Goal: Transaction & Acquisition: Purchase product/service

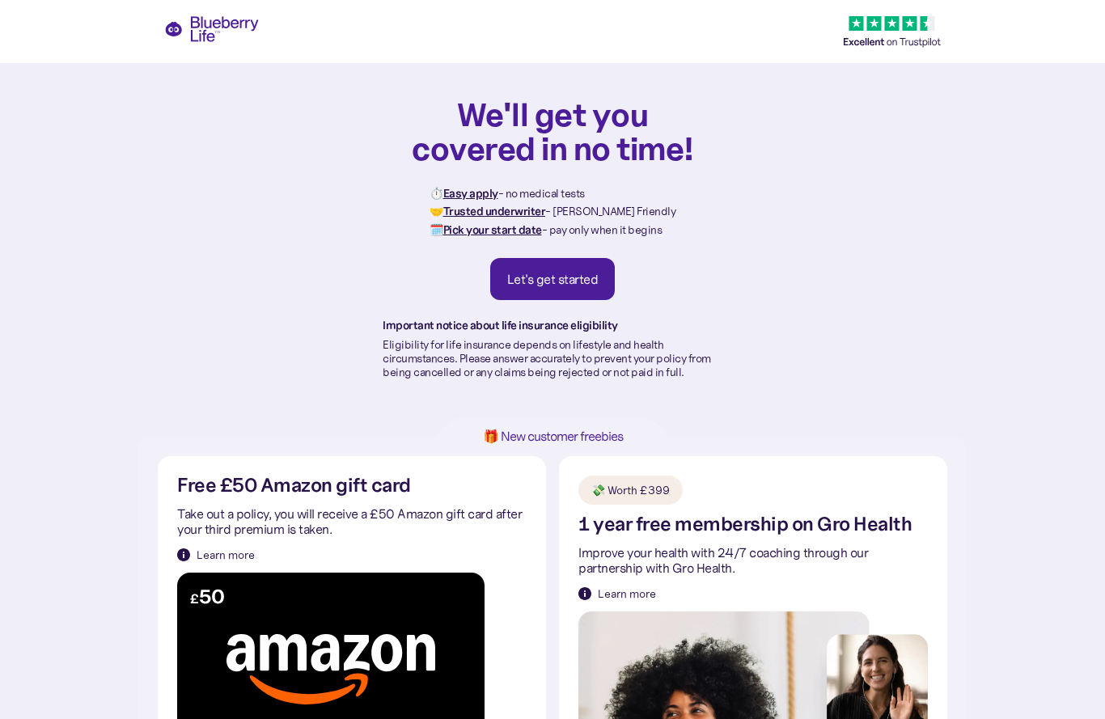
click at [582, 273] on div "Let's get started" at bounding box center [552, 279] width 91 height 16
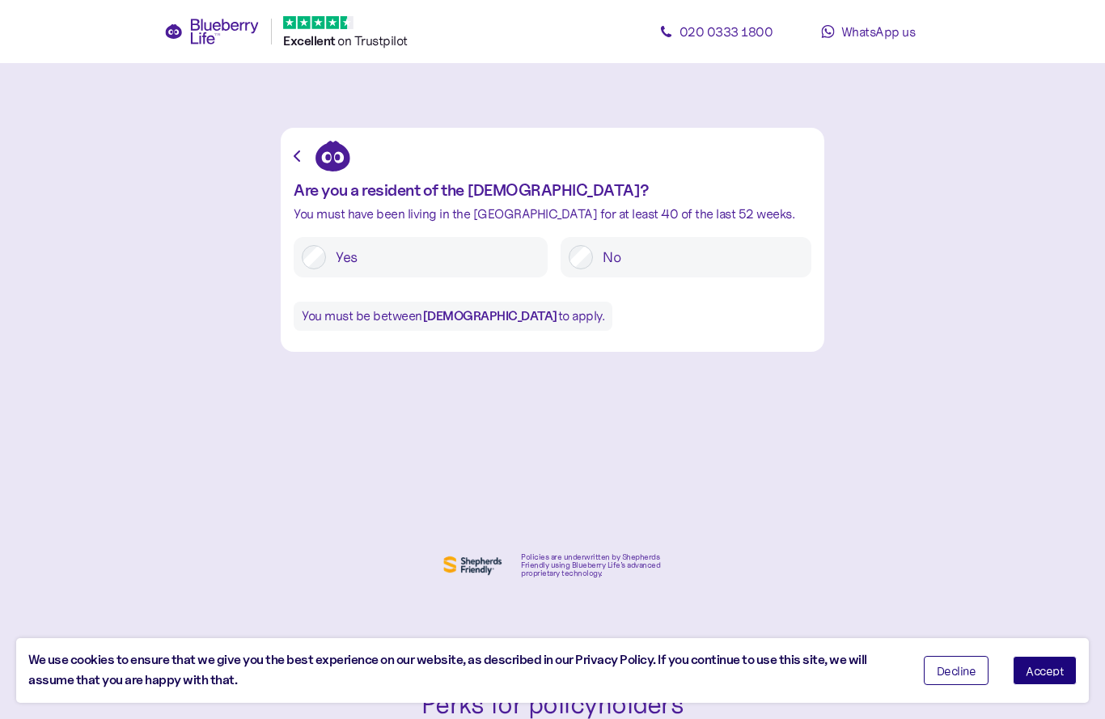
click at [1057, 683] on button "Accept" at bounding box center [1045, 670] width 64 height 29
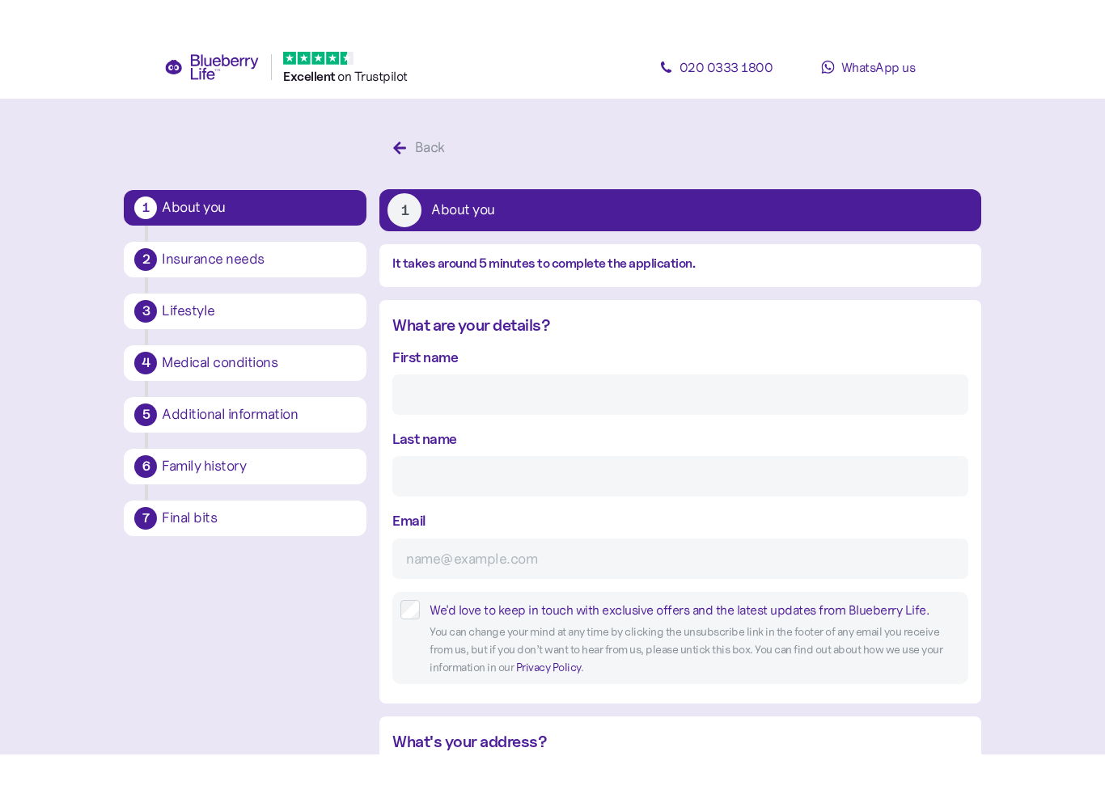
scroll to position [31, 0]
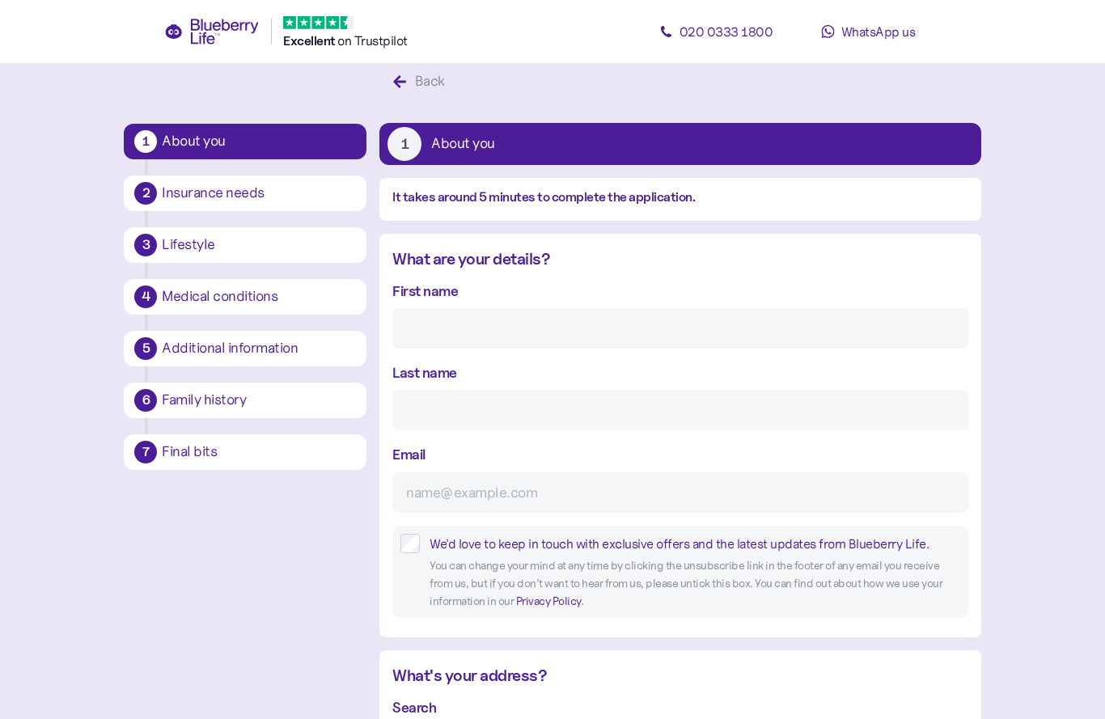
click at [530, 328] on input "First name" at bounding box center [679, 328] width 575 height 40
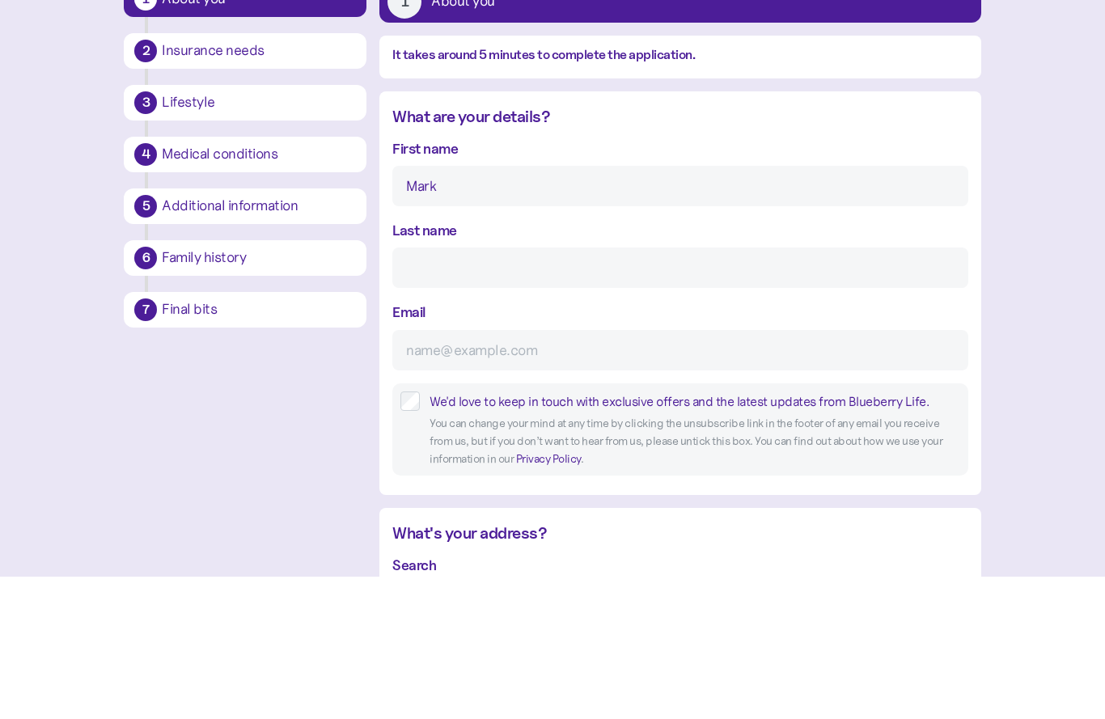
type input "Mark"
click at [513, 390] on input "Last name" at bounding box center [679, 410] width 575 height 40
type input "[PERSON_NAME]"
click at [483, 472] on input "Email" at bounding box center [679, 492] width 575 height 40
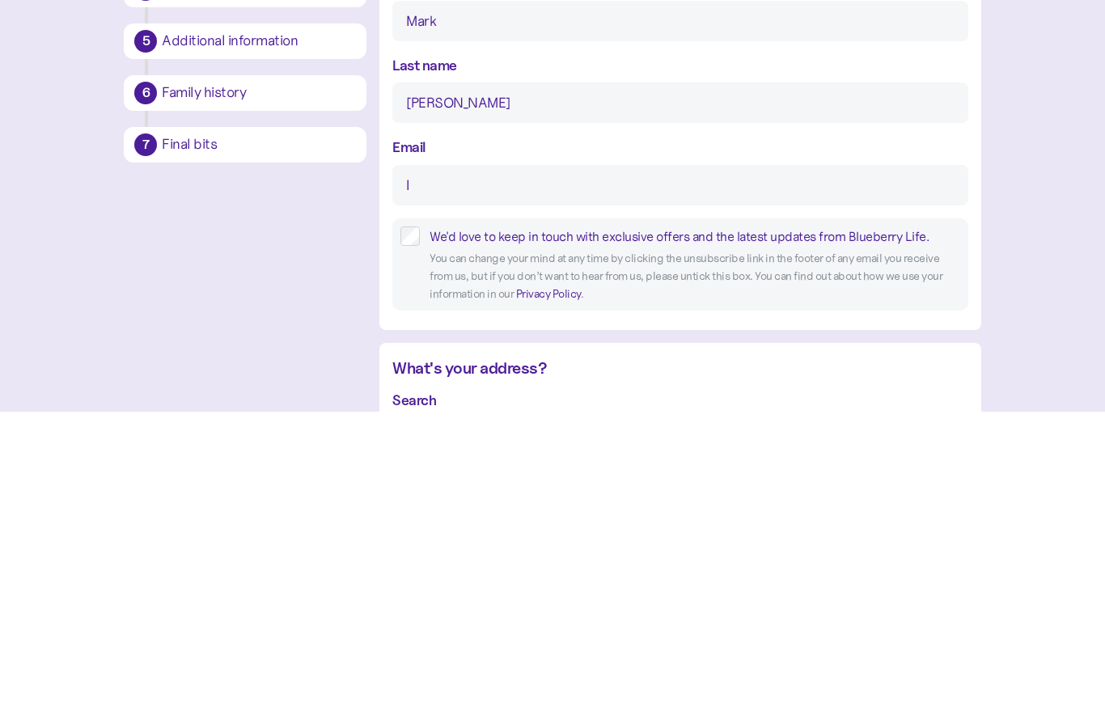
type input "li"
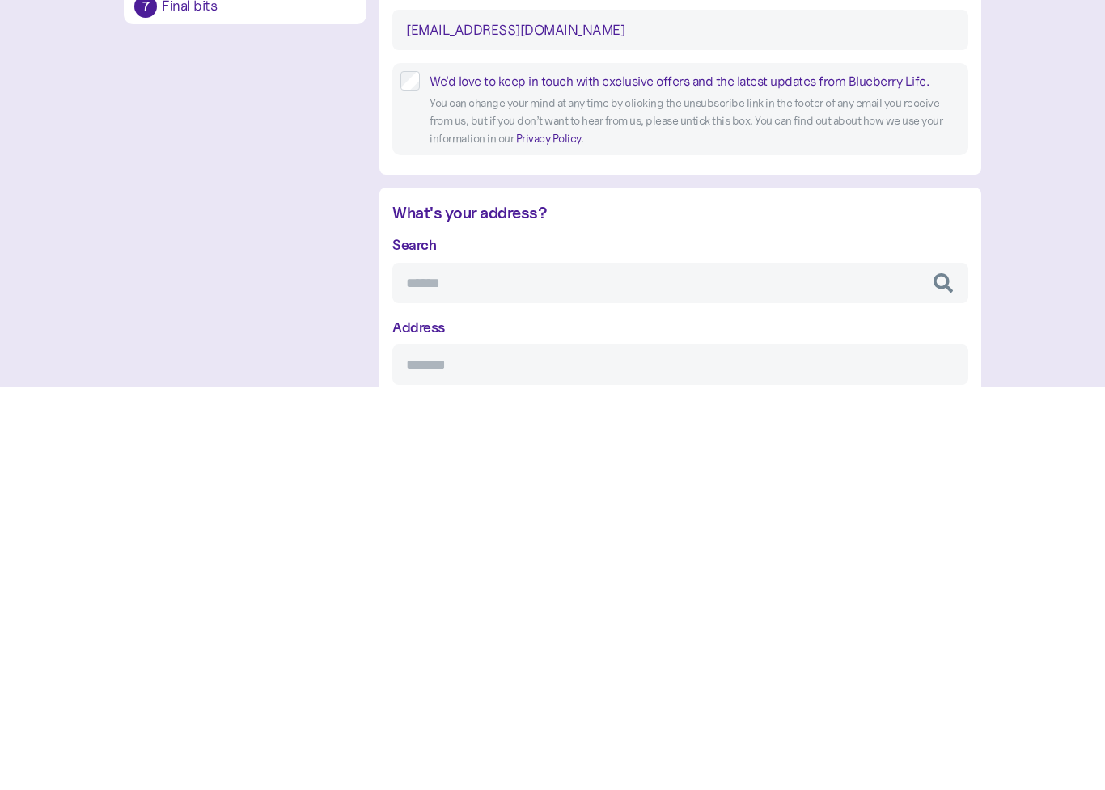
scroll to position [116, 0]
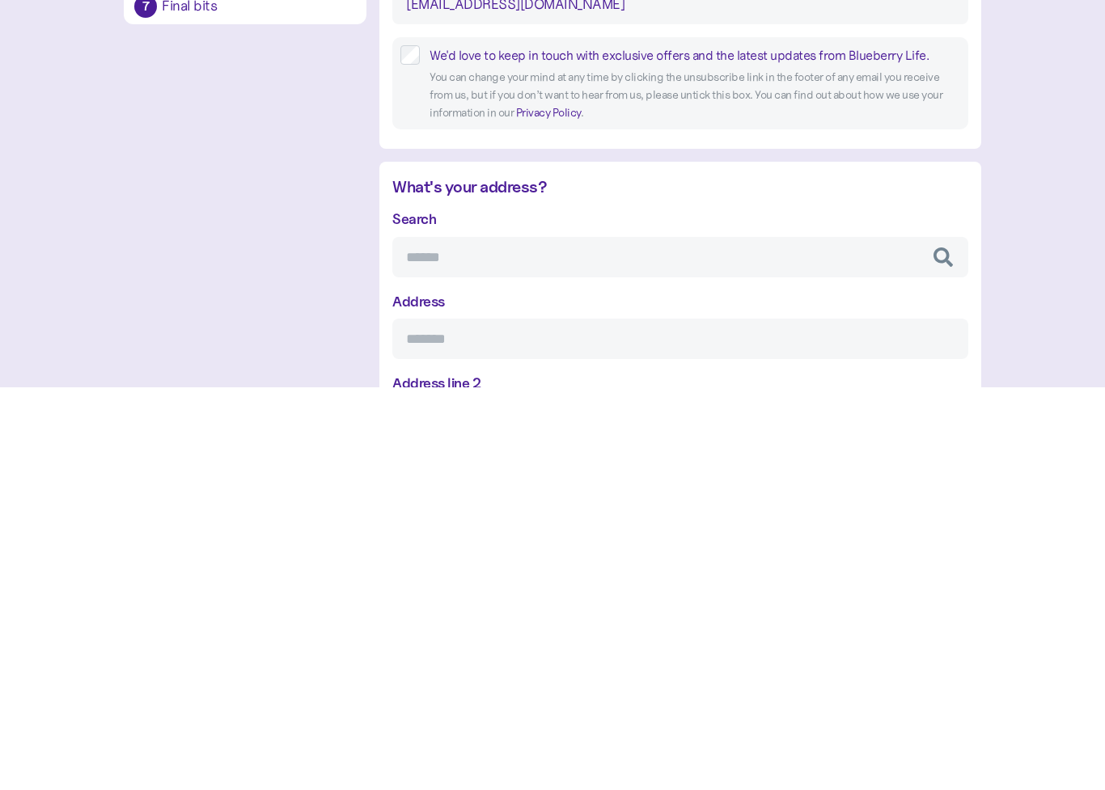
type input "[EMAIL_ADDRESS][DOMAIN_NAME]"
click at [627, 640] on input "Search" at bounding box center [679, 660] width 575 height 40
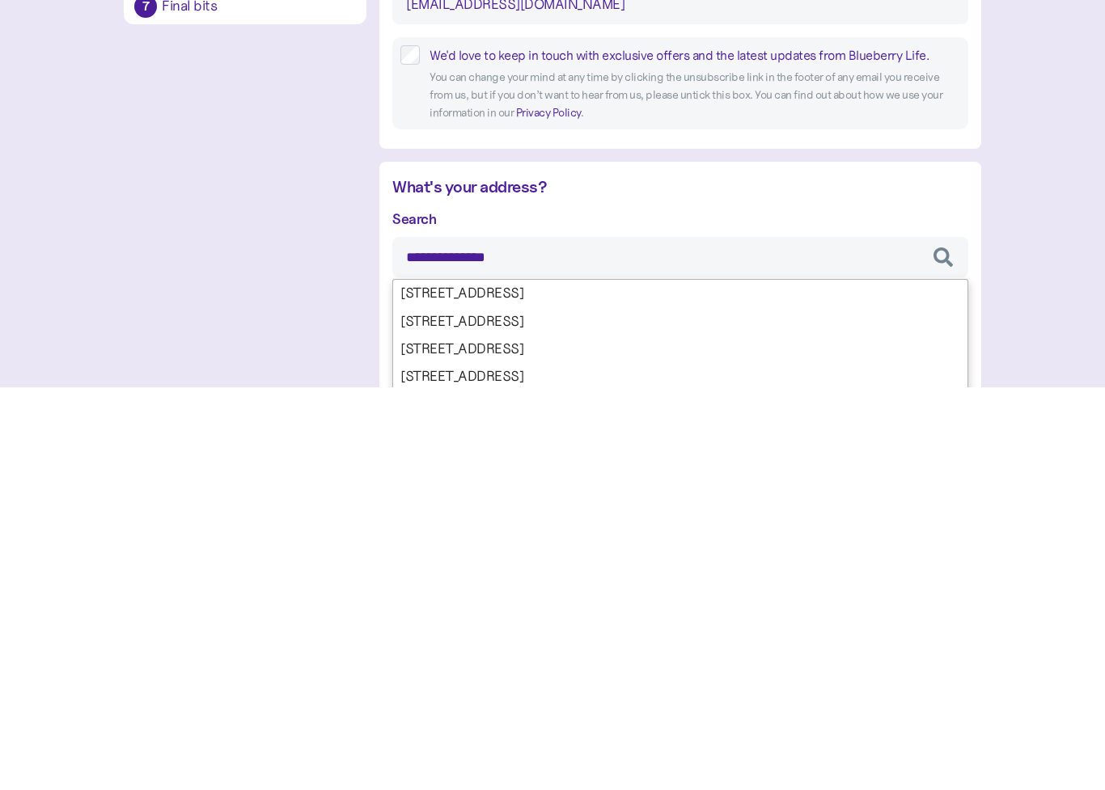
type input "**********"
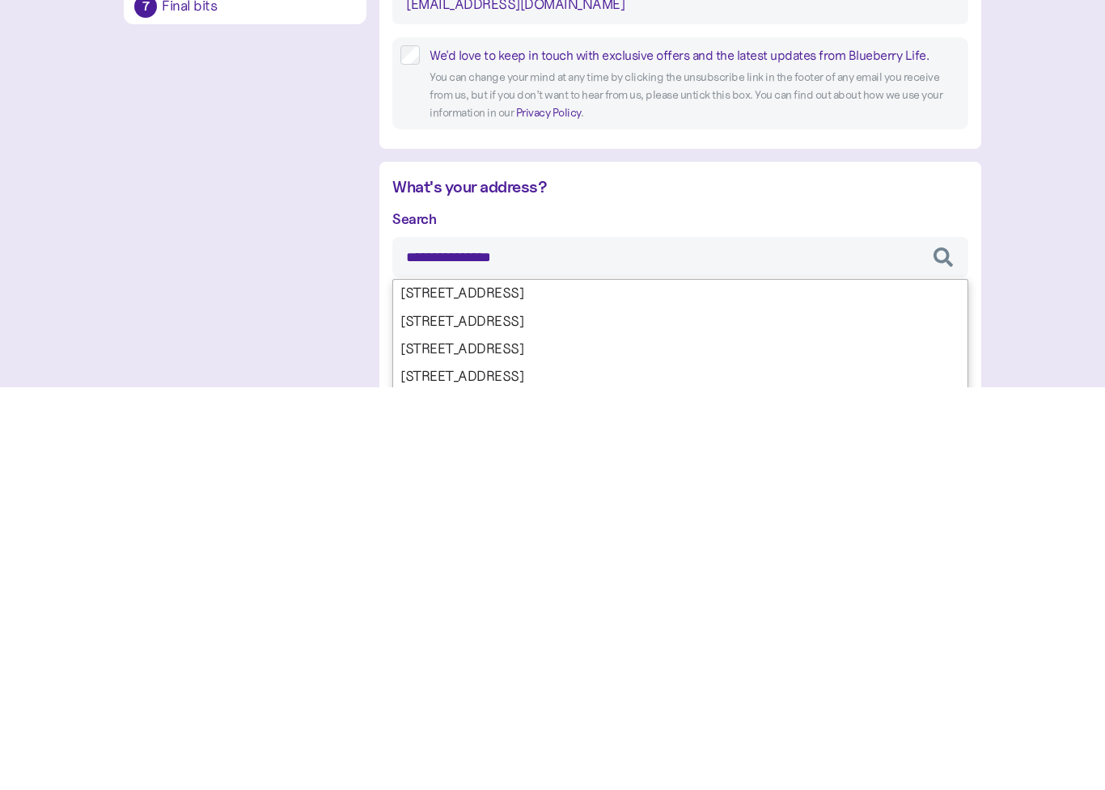
type input "********"
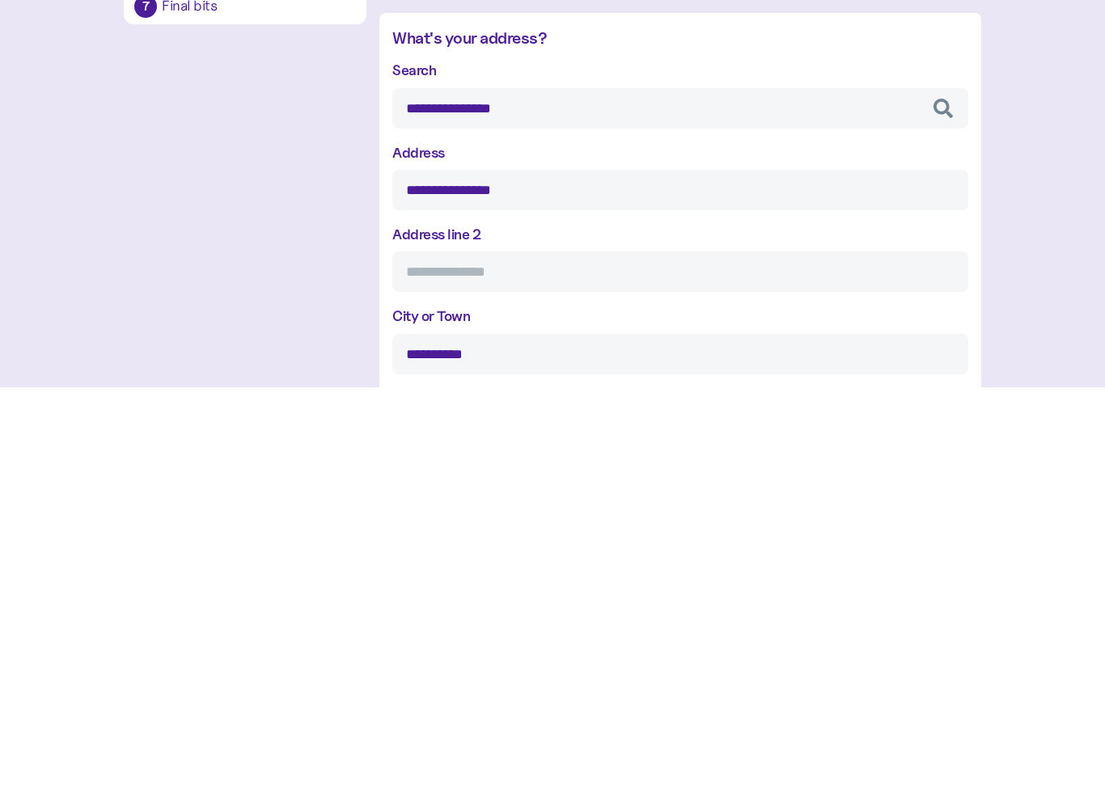
scroll to position [283, 0]
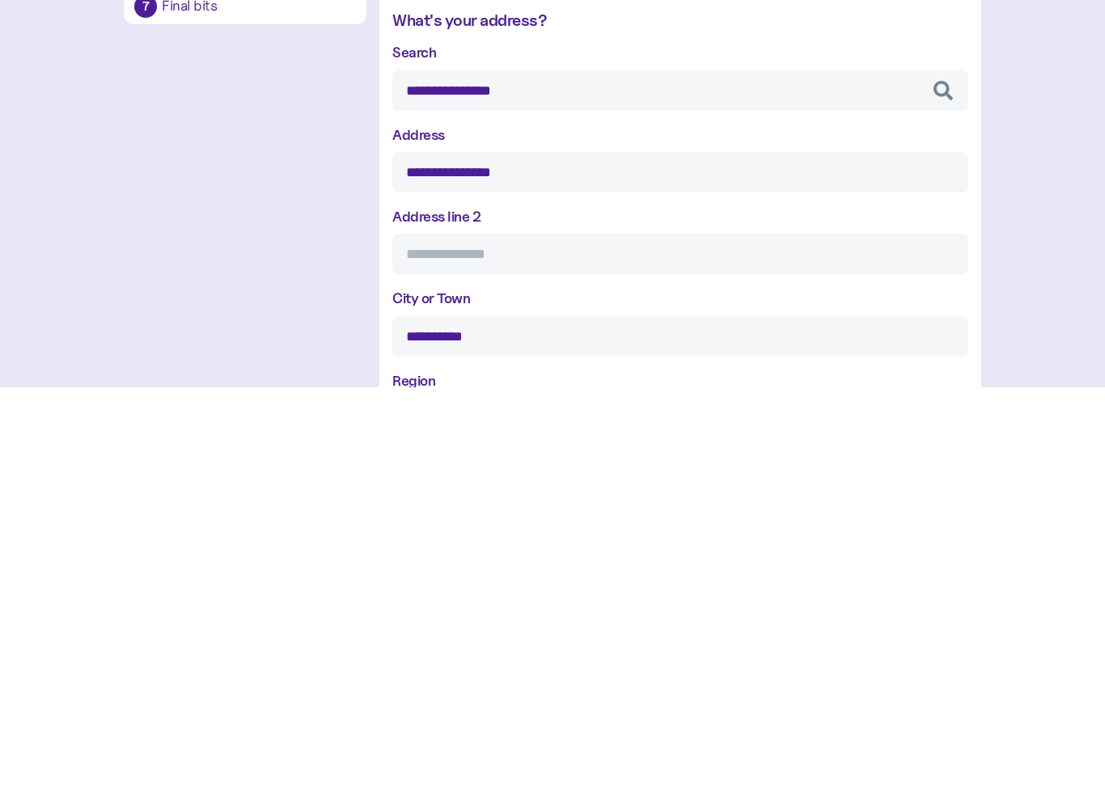
type input "**********"
click at [508, 637] on input "Address line 2" at bounding box center [679, 657] width 575 height 40
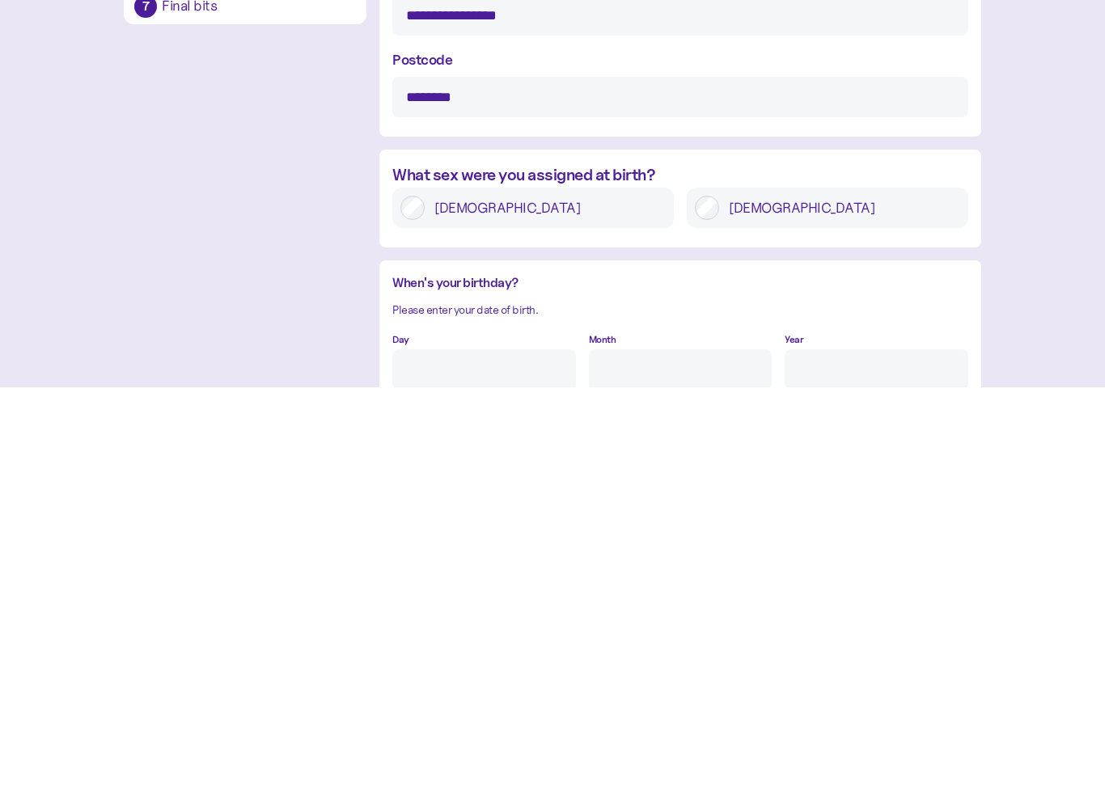
type input "**********"
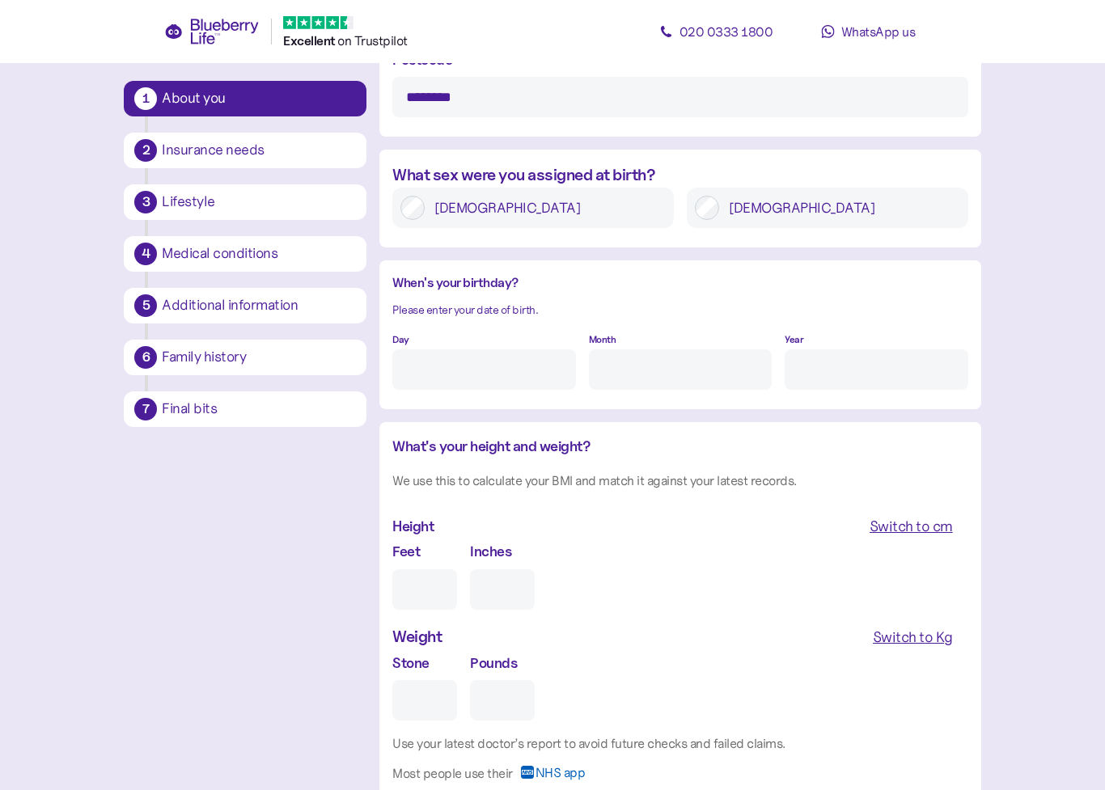
click at [491, 369] on input "Day" at bounding box center [483, 369] width 183 height 40
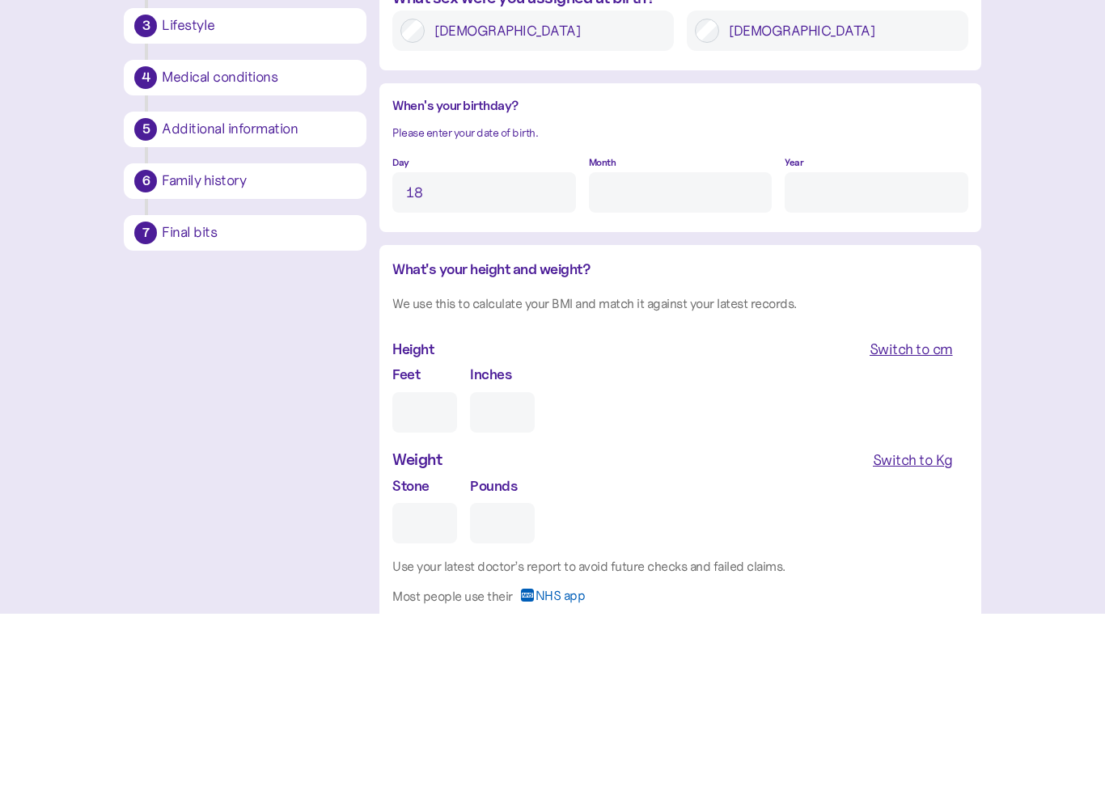
type input "18"
click at [653, 349] on input "Month" at bounding box center [680, 369] width 183 height 40
click at [852, 349] on input "Year" at bounding box center [876, 369] width 183 height 40
type input "8"
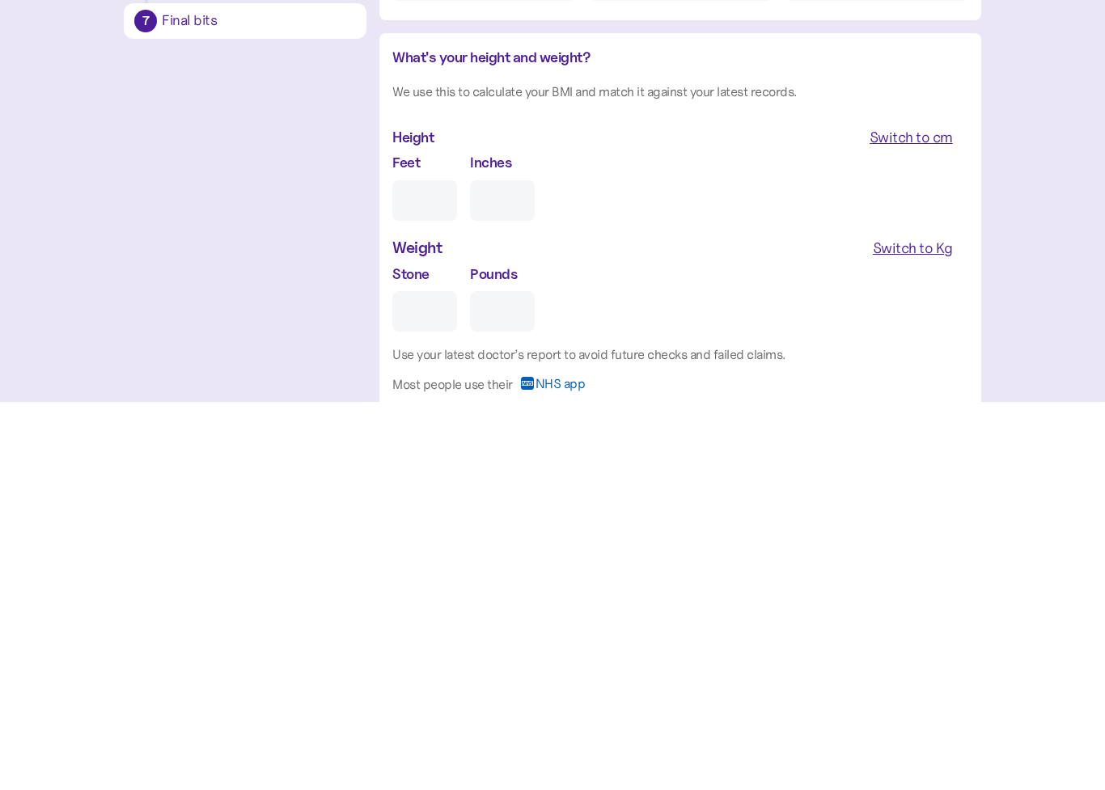
type input "****"
click at [438, 570] on input "Feet" at bounding box center [424, 590] width 65 height 40
type input "5"
type input "0"
type input "5"
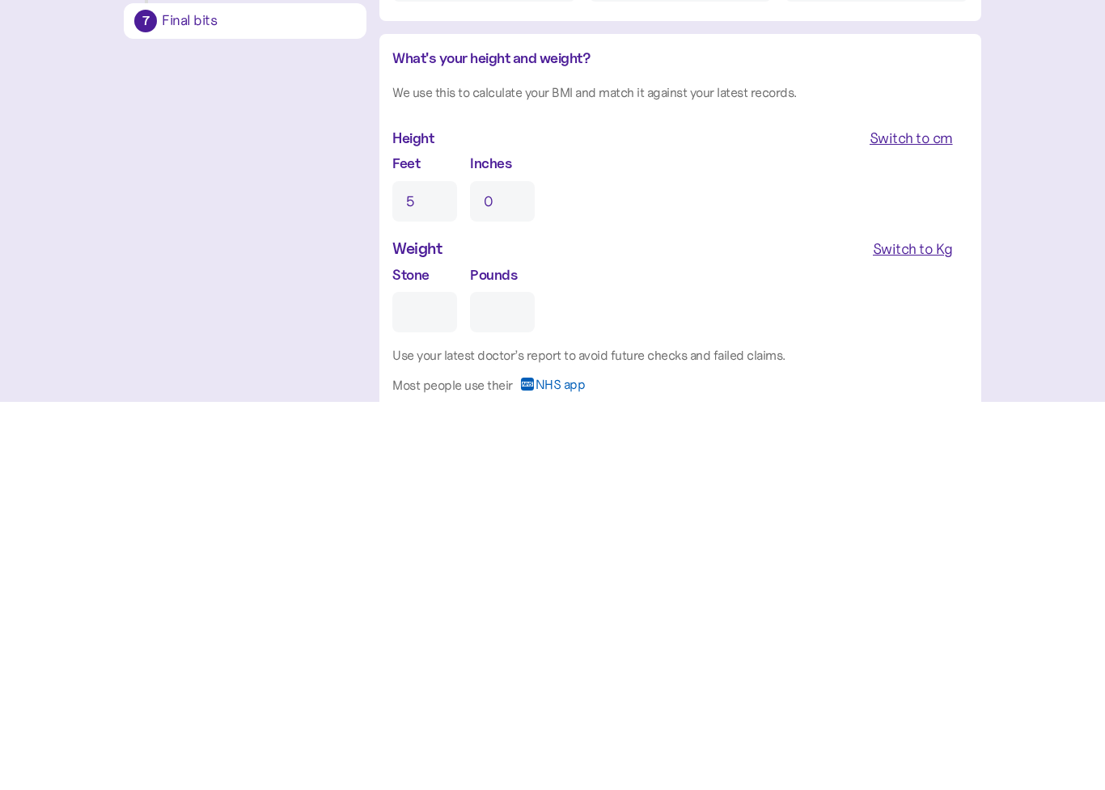
click at [511, 570] on input "0" at bounding box center [502, 590] width 65 height 40
type input "11"
click at [443, 680] on input "Stone" at bounding box center [424, 700] width 65 height 40
type input "1"
type input "0"
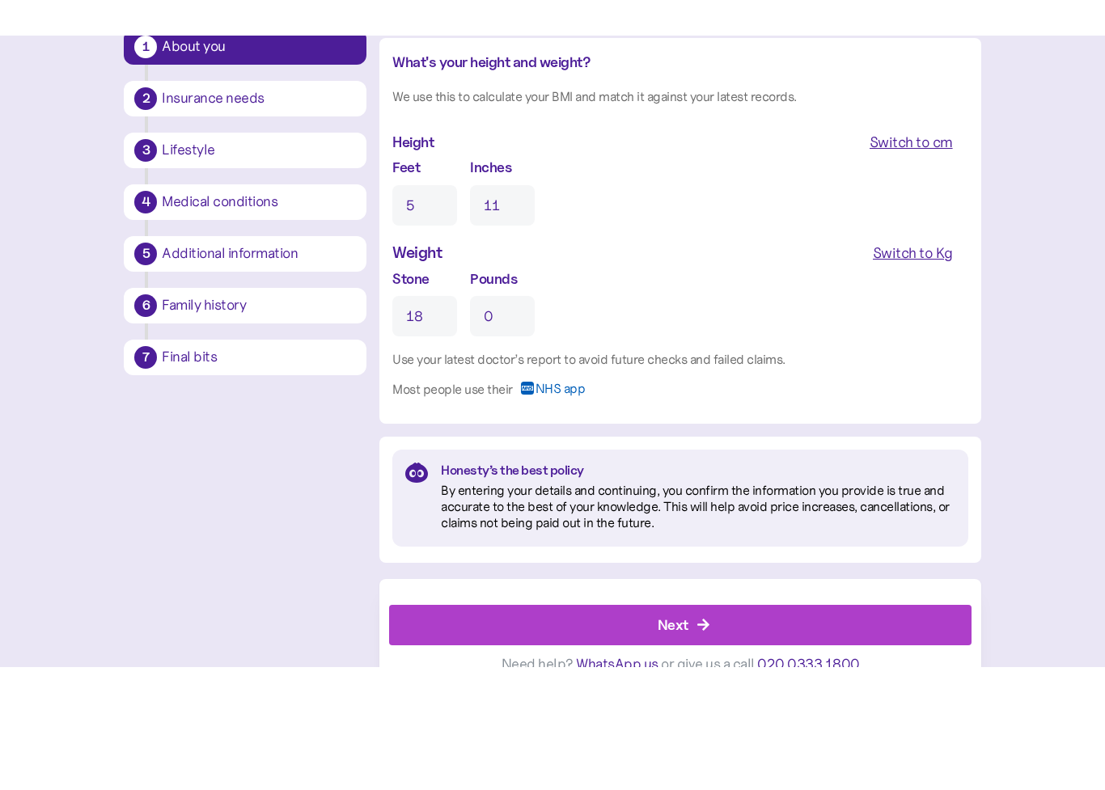
scroll to position [1375, 0]
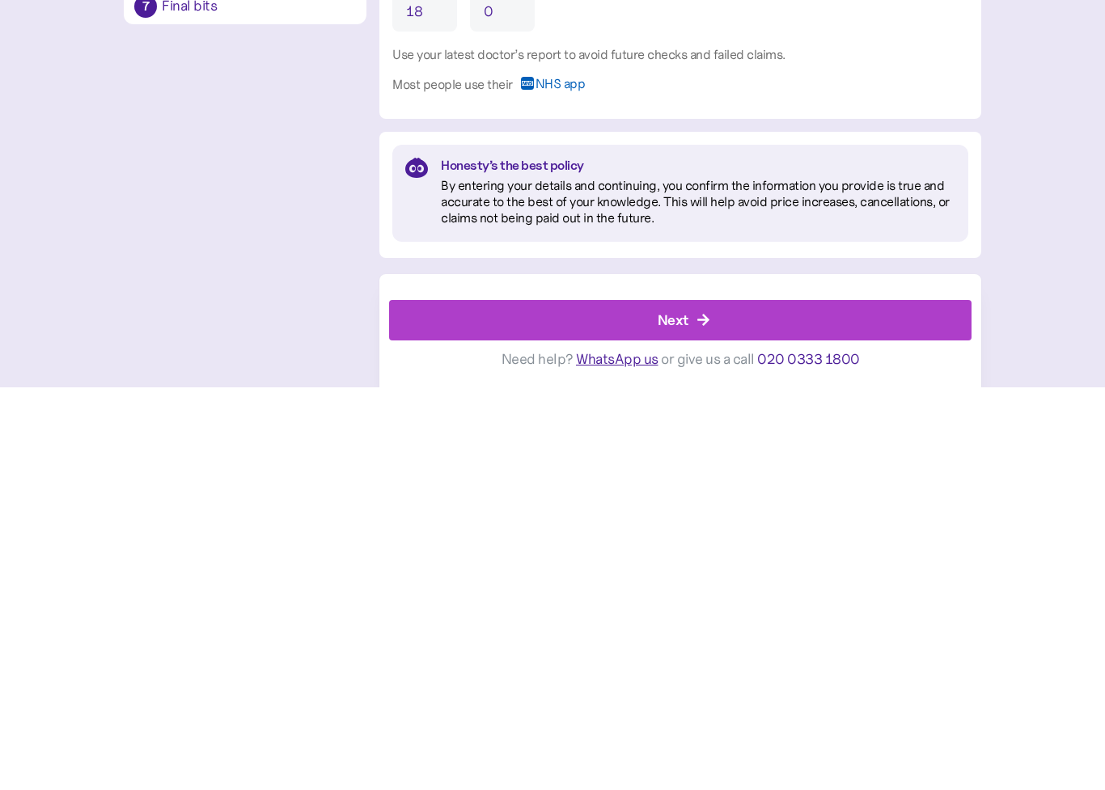
type input "18"
click at [705, 716] on icon "button" at bounding box center [704, 723] width 15 height 15
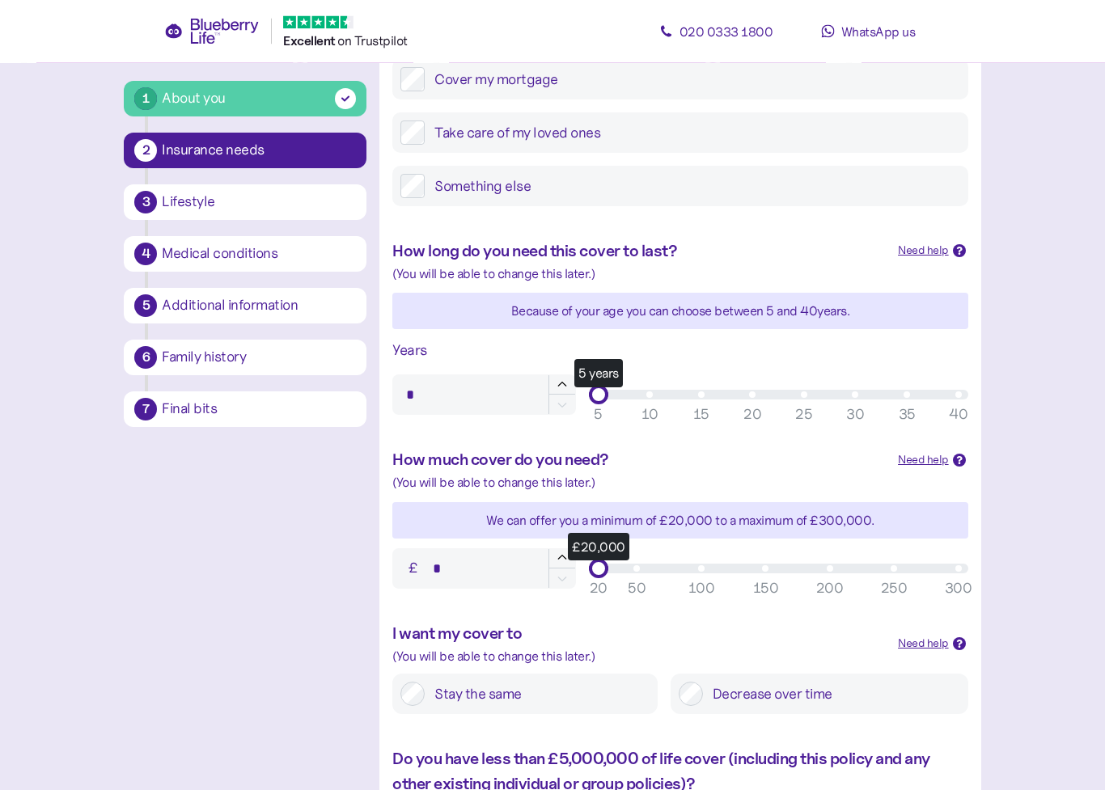
scroll to position [306, 0]
type input "**"
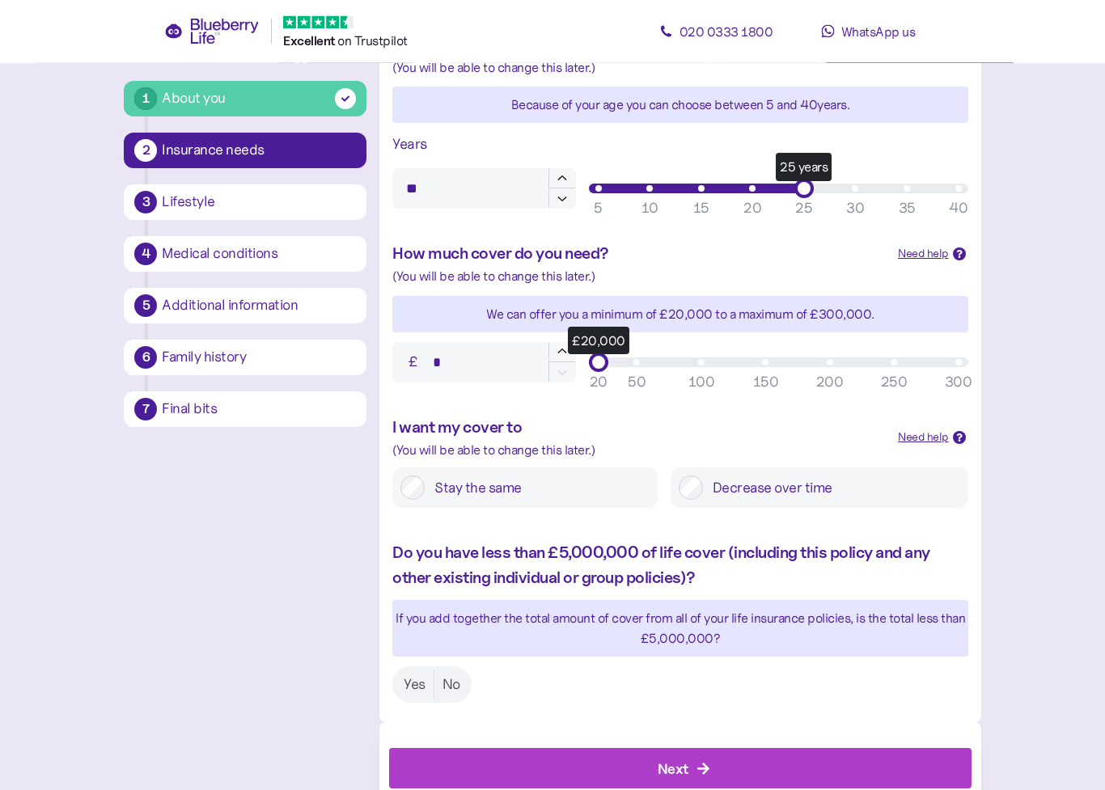
scroll to position [512, 0]
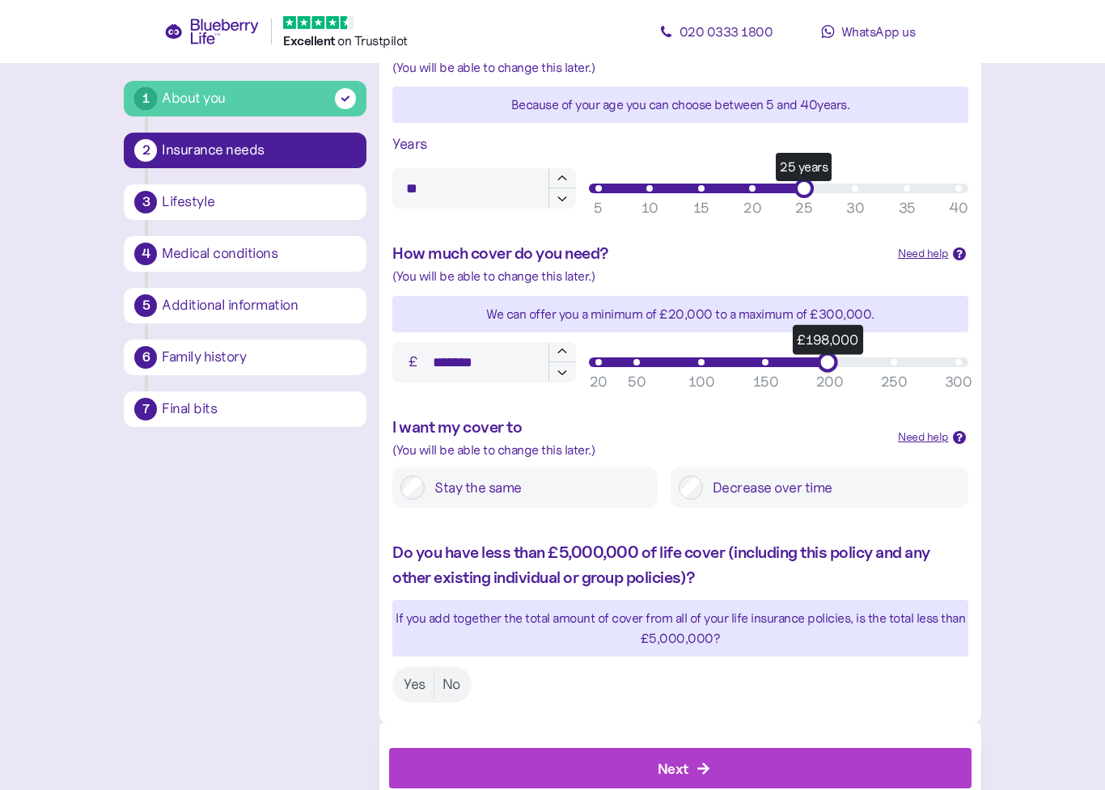
type input "*******"
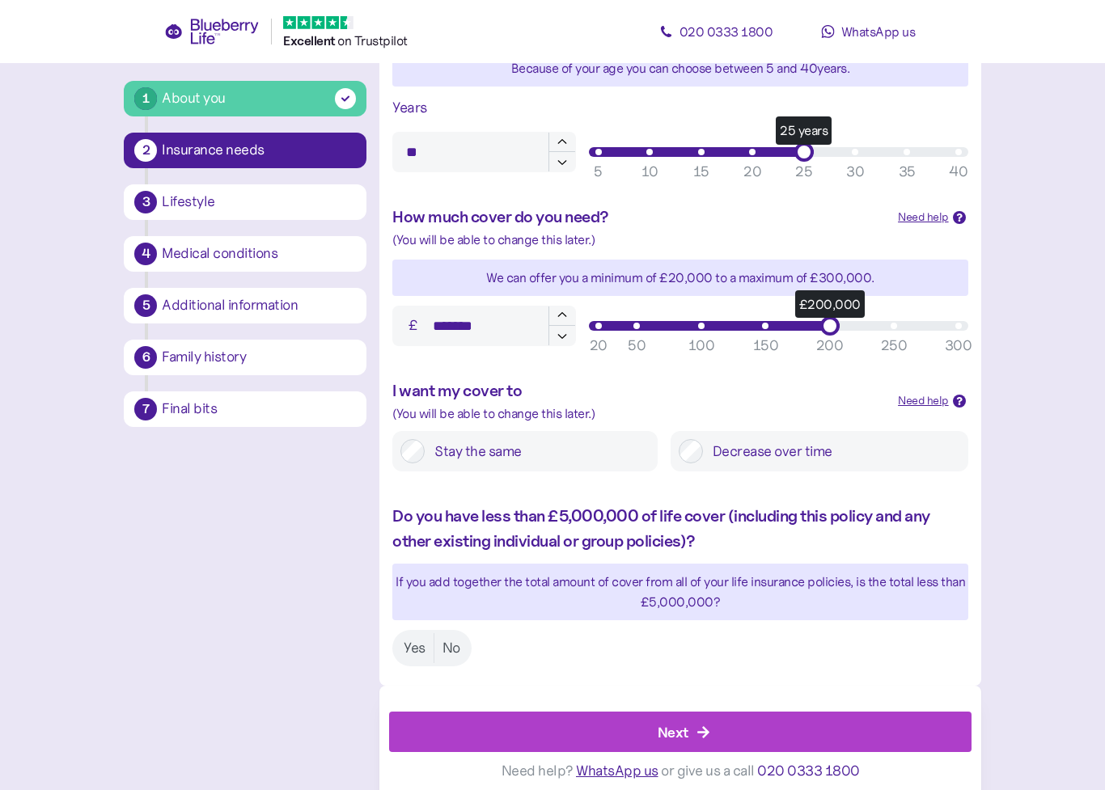
scroll to position [552, 0]
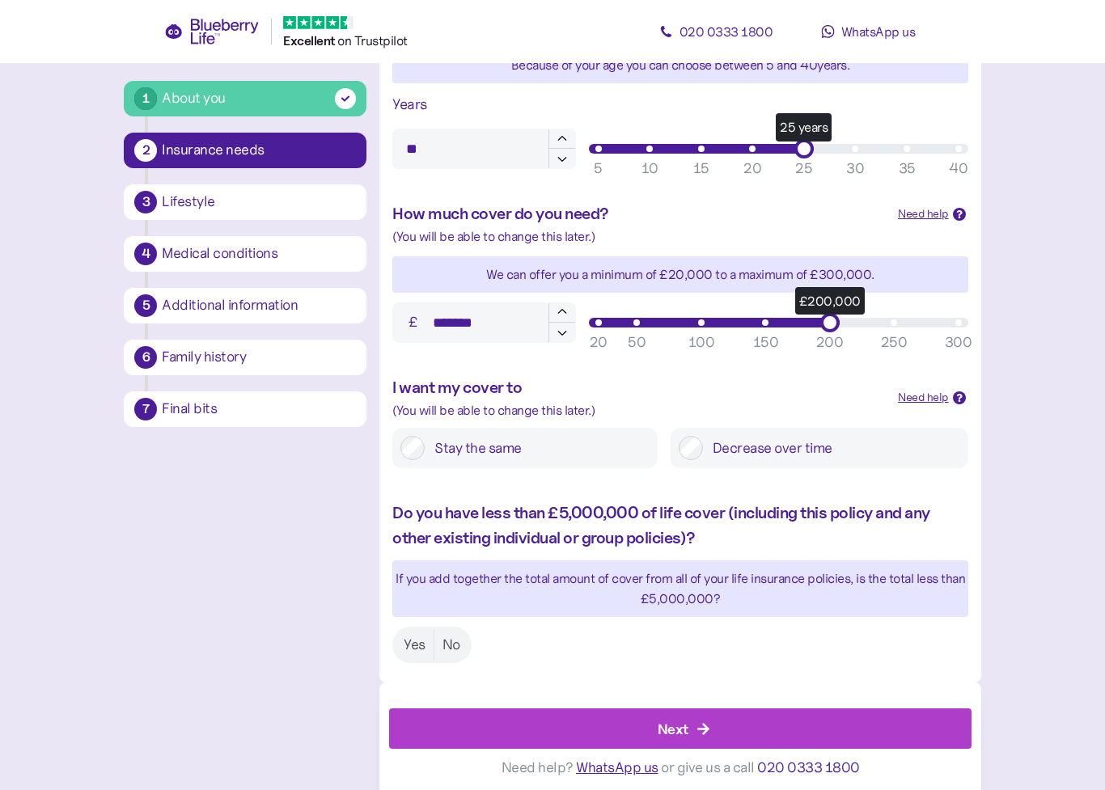
click at [418, 639] on label "Yes" at bounding box center [415, 645] width 38 height 30
click at [697, 718] on icon "button" at bounding box center [704, 729] width 15 height 15
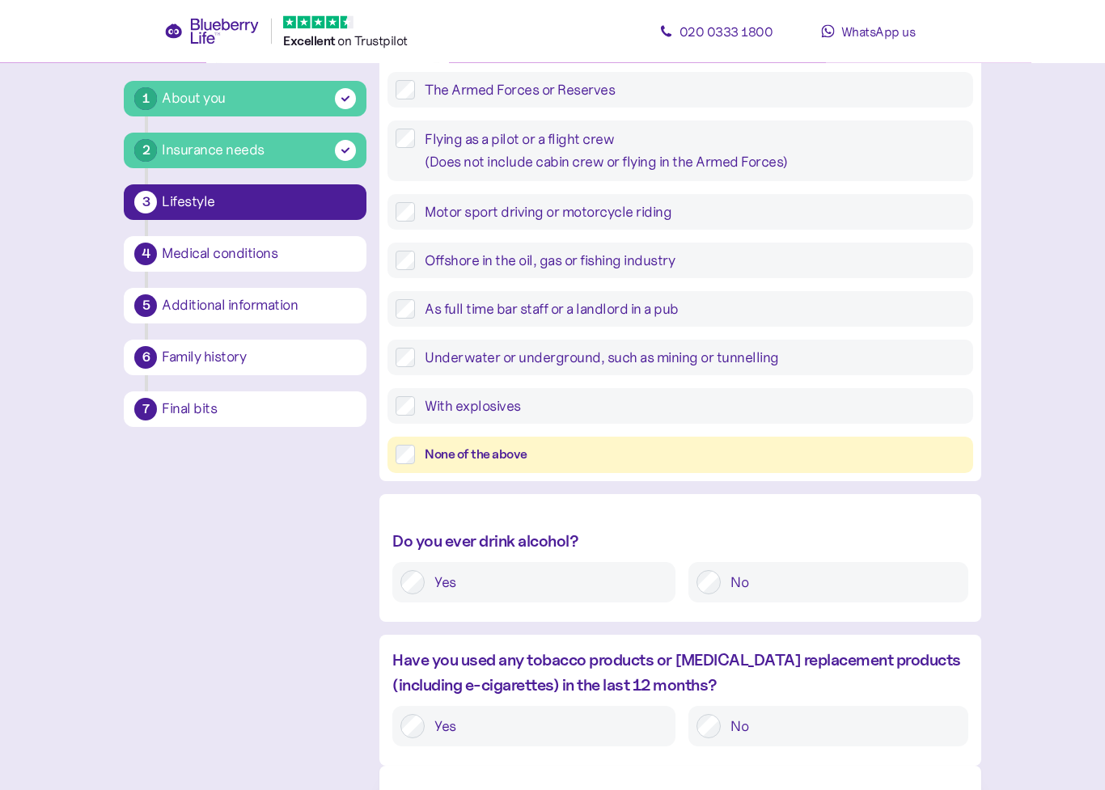
scroll to position [435, 0]
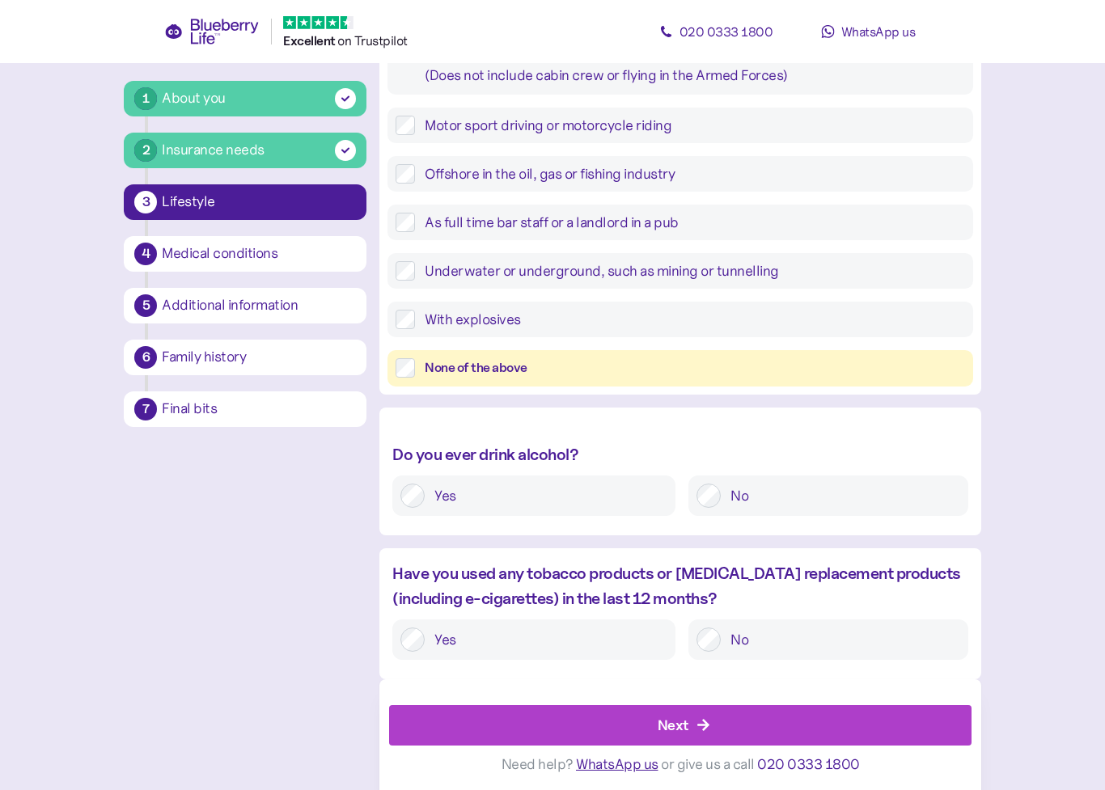
click at [426, 499] on label "Yes" at bounding box center [546, 496] width 243 height 24
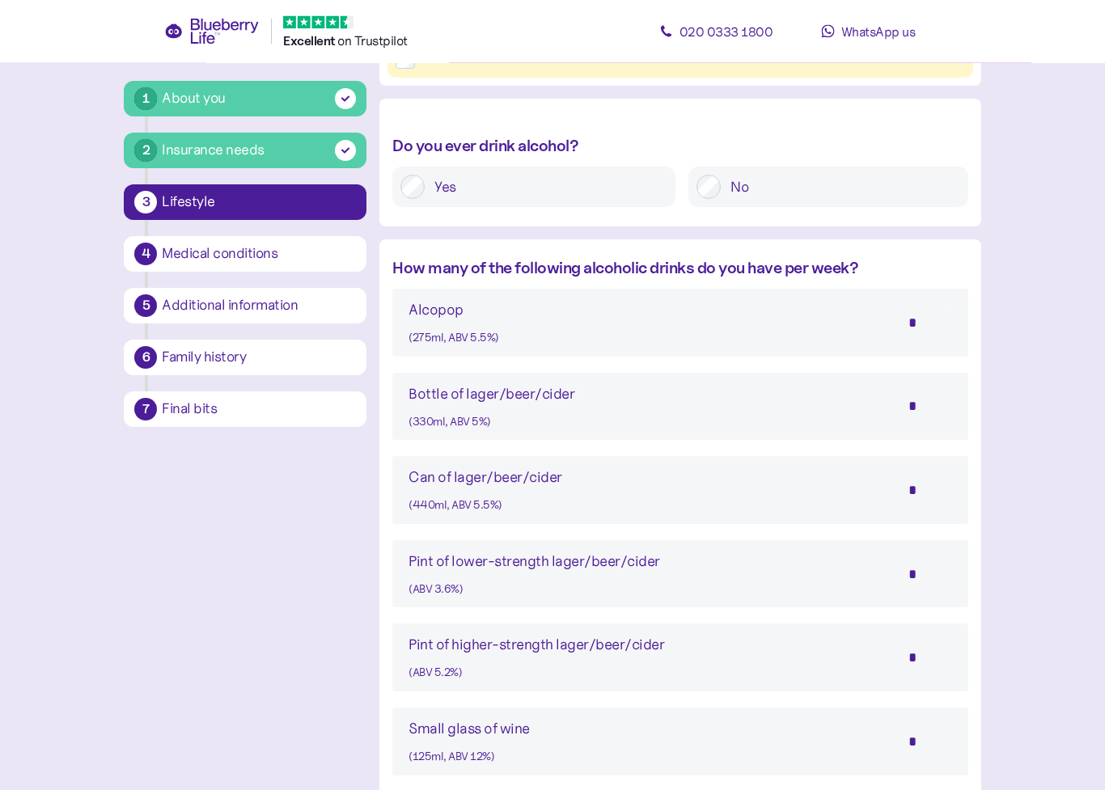
scroll to position [744, 0]
click at [921, 484] on input "*" at bounding box center [924, 490] width 57 height 40
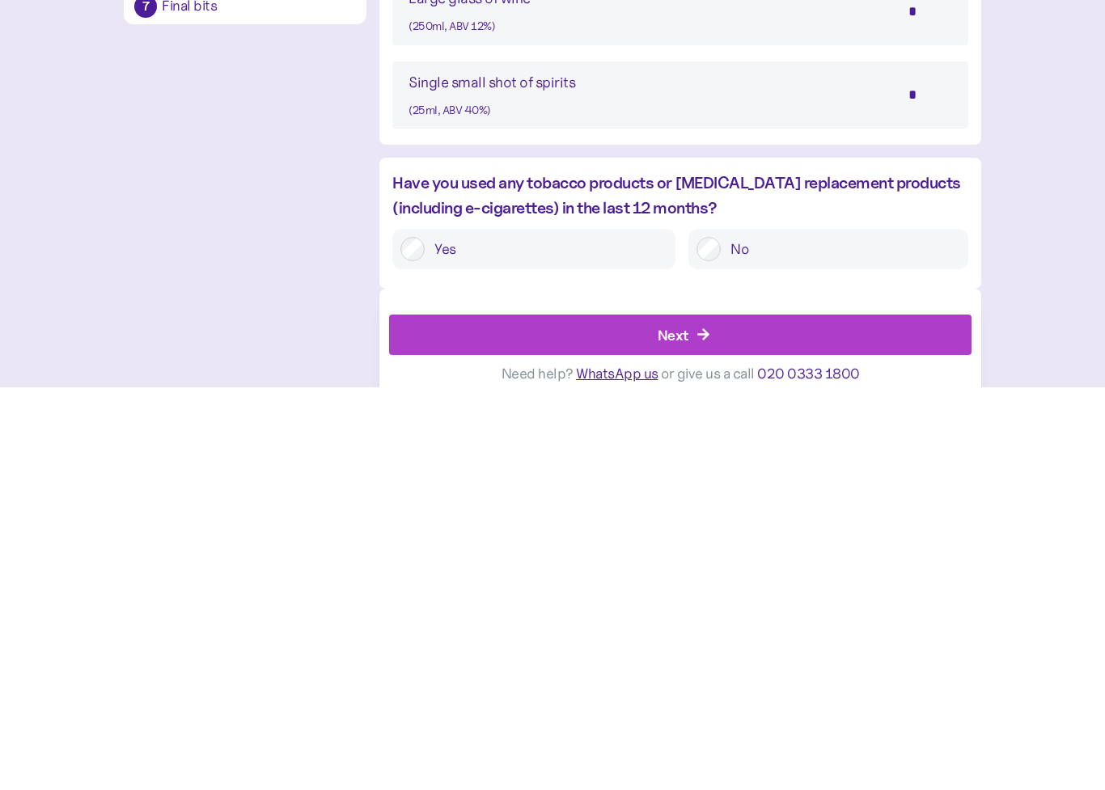
scroll to position [1240, 0]
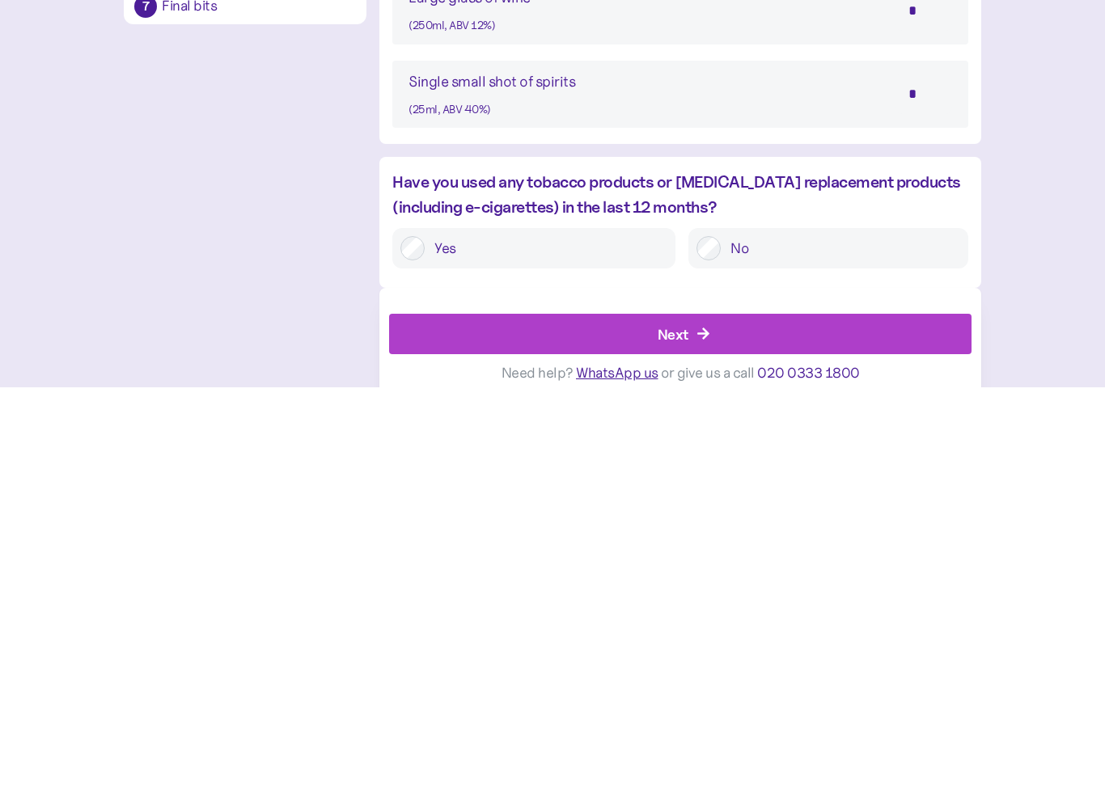
type input "*"
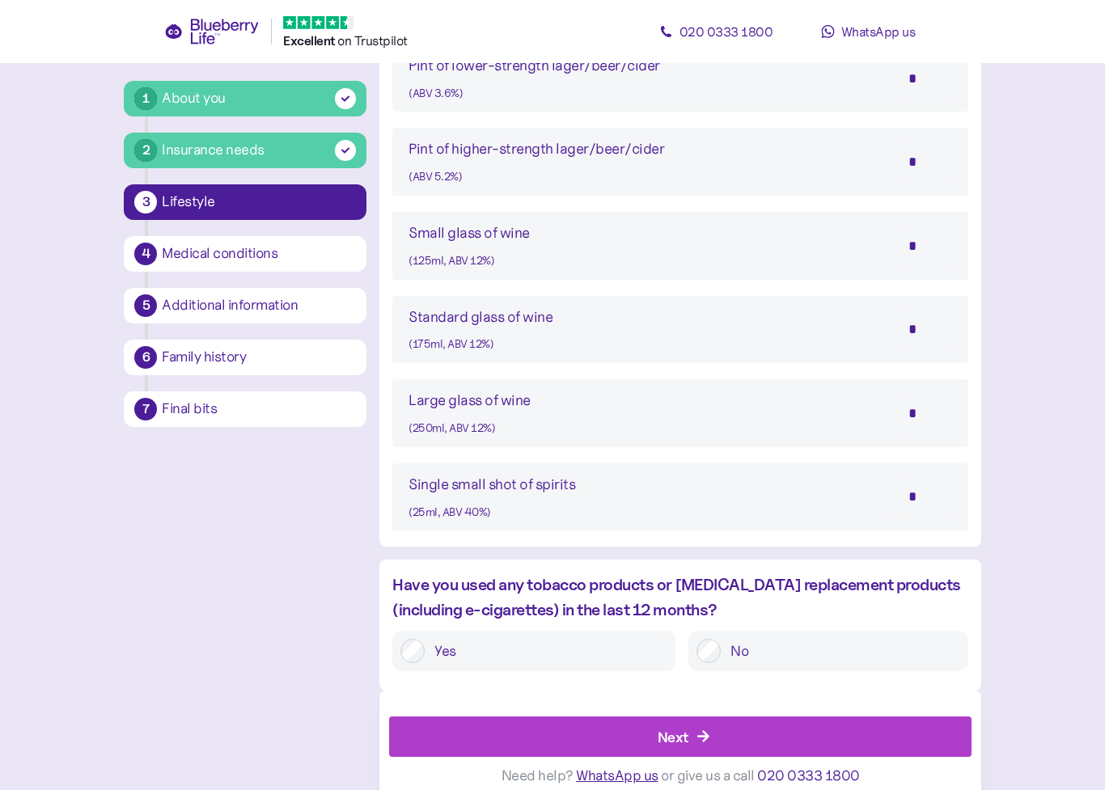
click at [715, 718] on div "Next" at bounding box center [683, 737] width 545 height 39
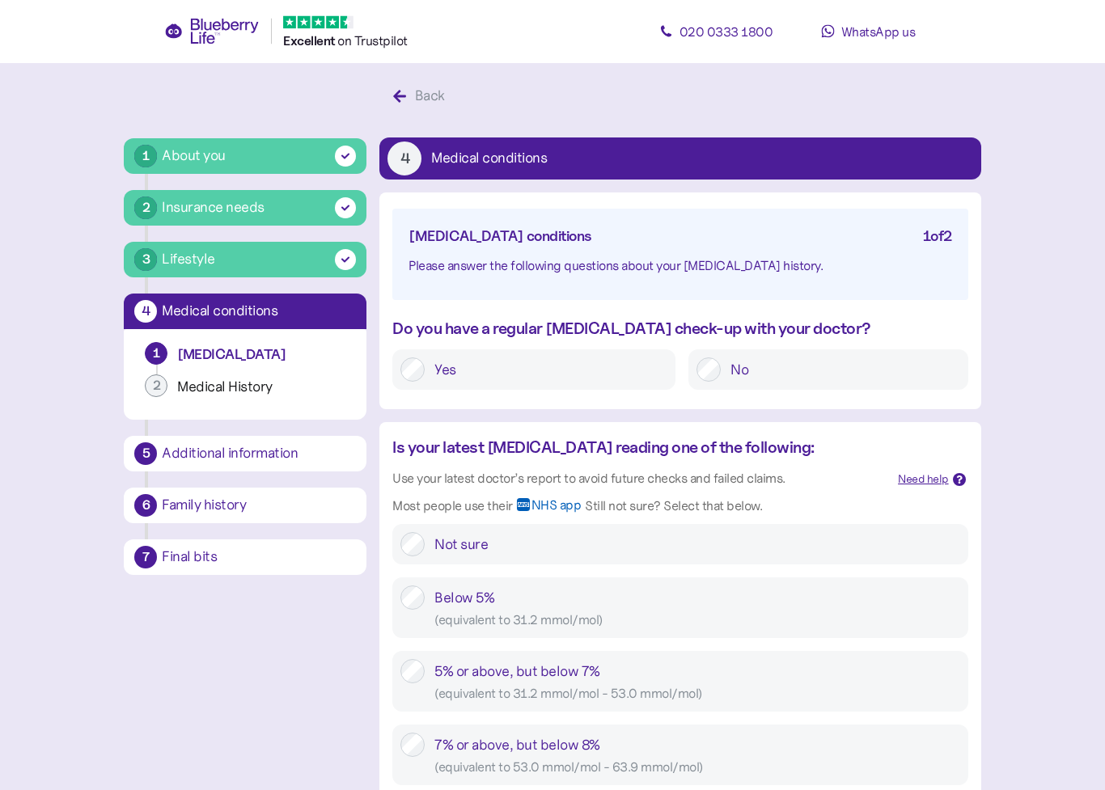
scroll to position [16, 0]
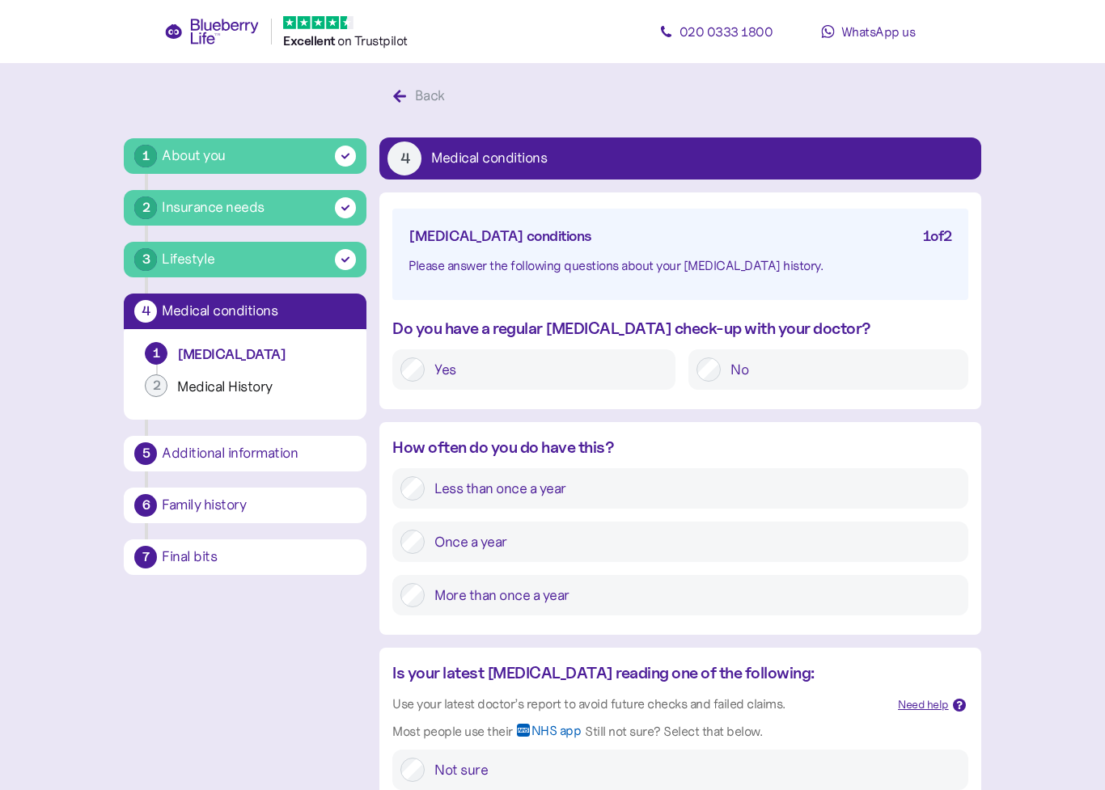
click at [429, 544] on label "Once a year" at bounding box center [692, 542] width 535 height 24
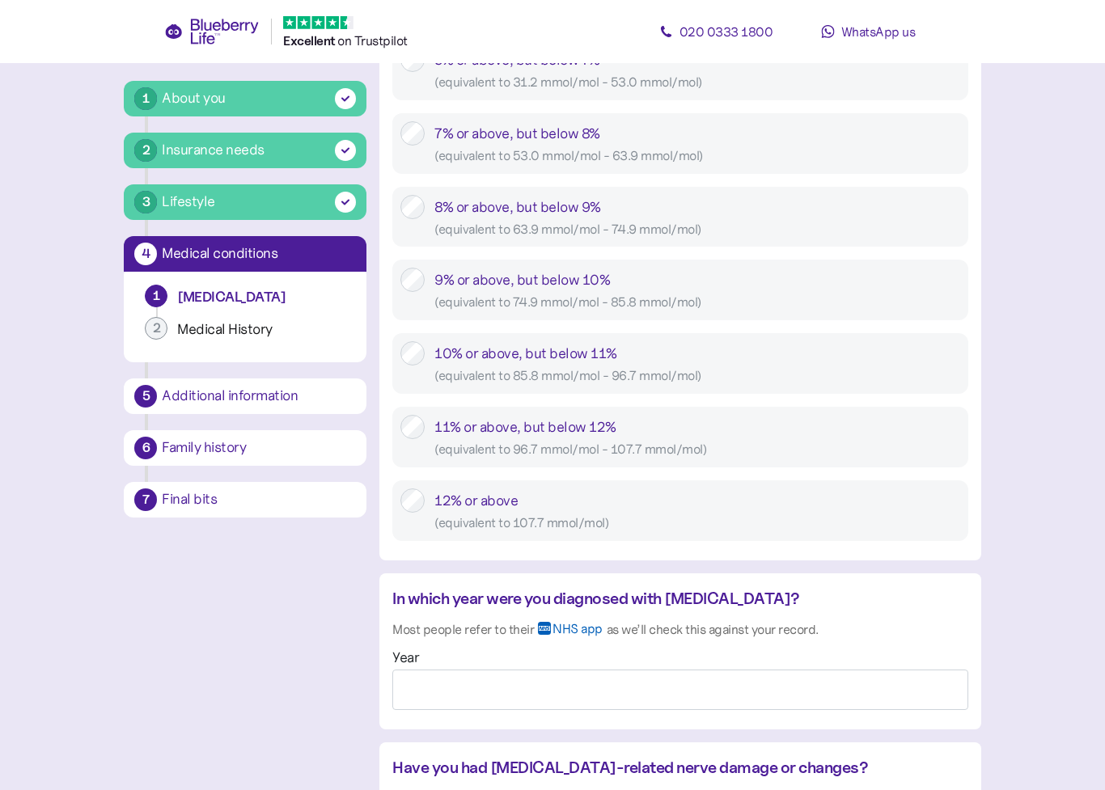
scroll to position [921, 0]
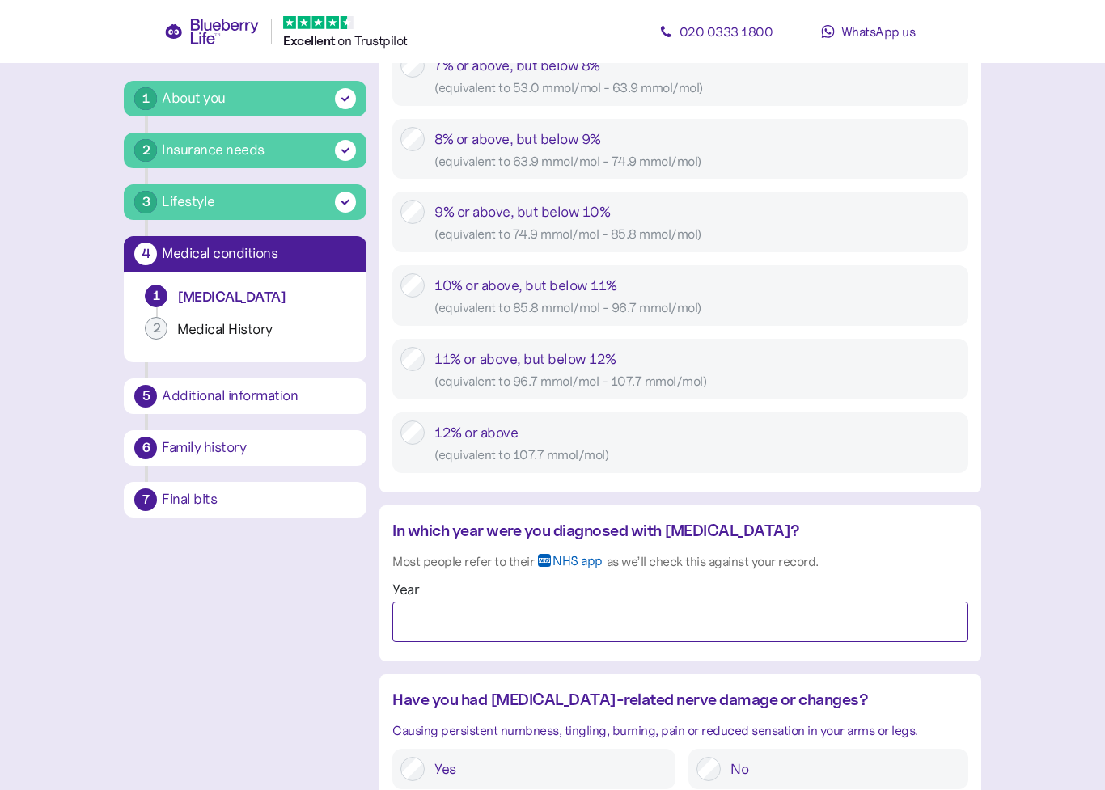
click at [646, 619] on input "Year" at bounding box center [679, 622] width 575 height 40
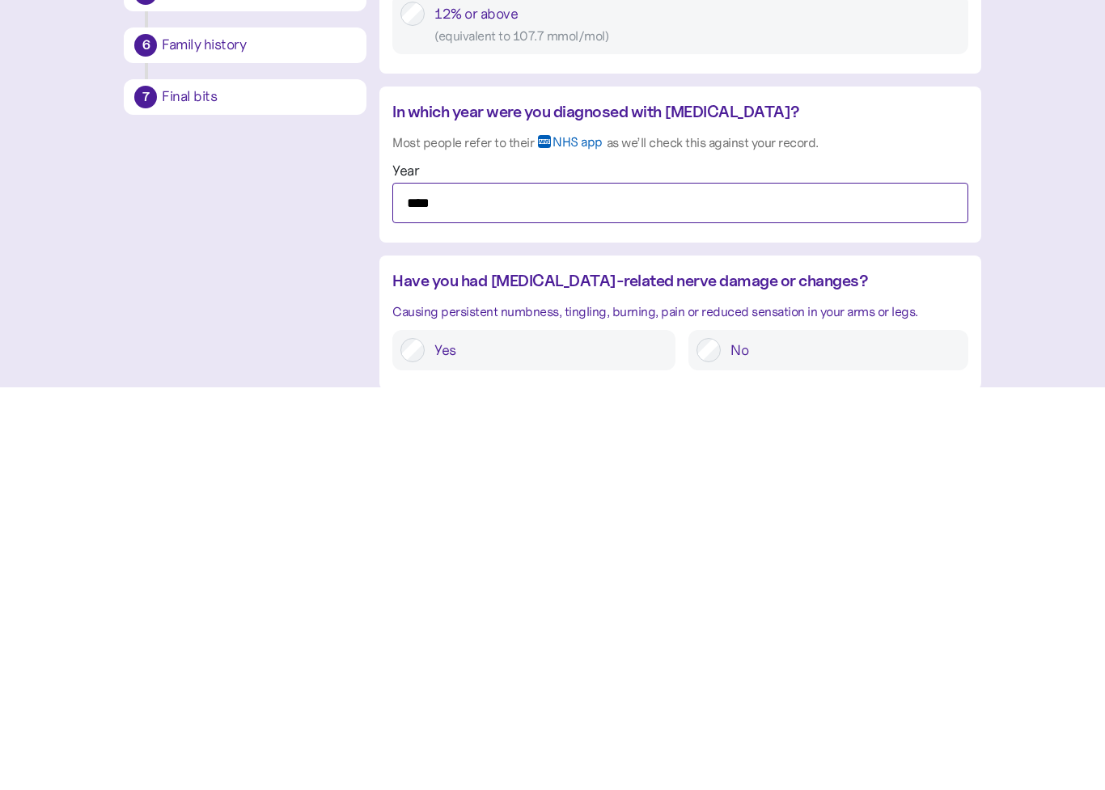
type input "****"
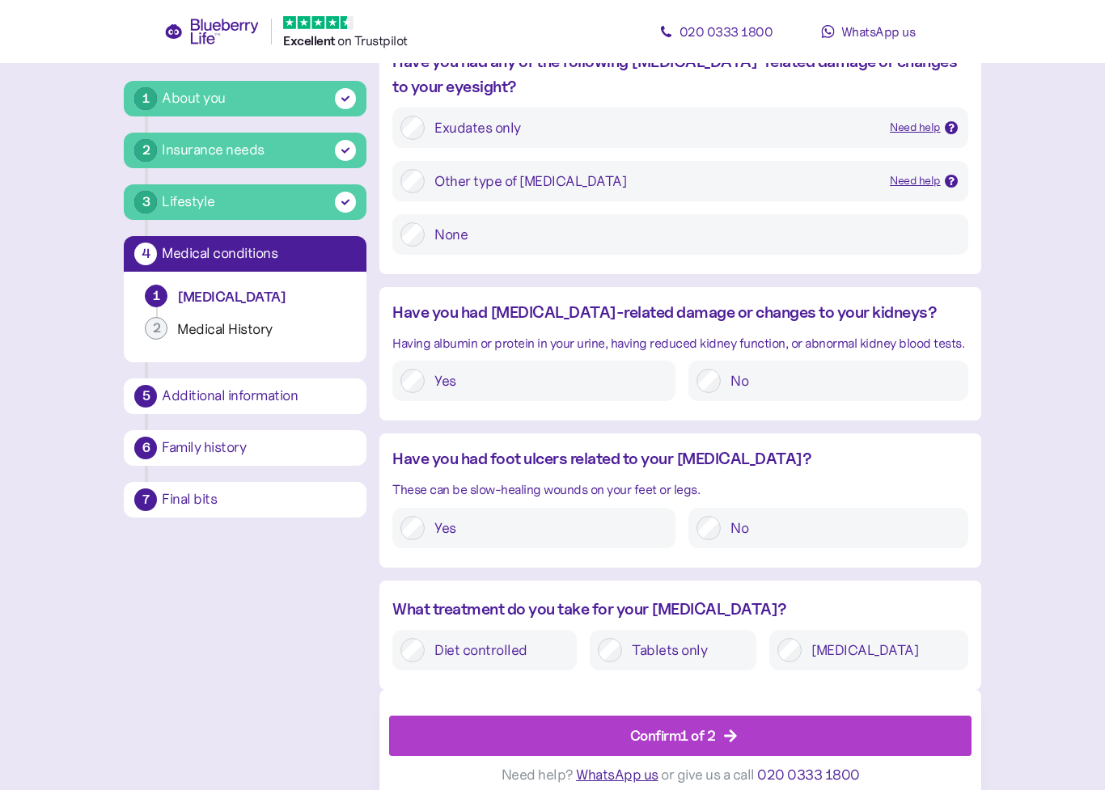
scroll to position [1710, 0]
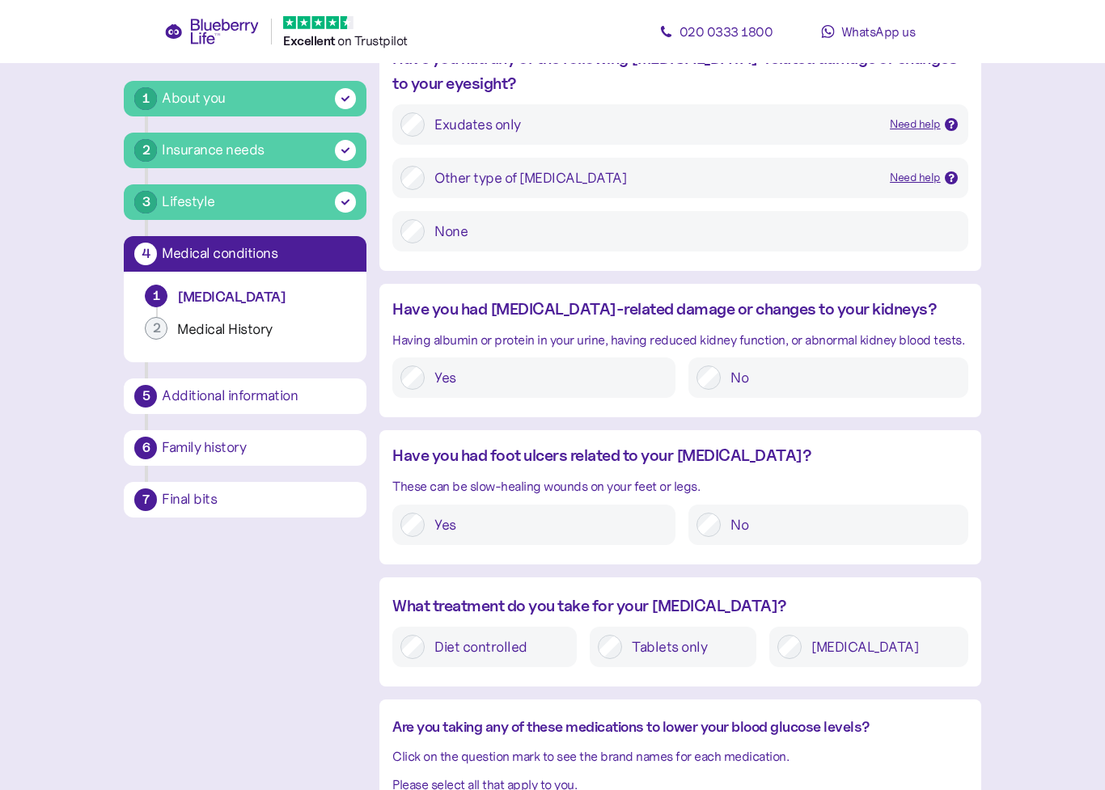
click at [403, 647] on div at bounding box center [412, 647] width 24 height 24
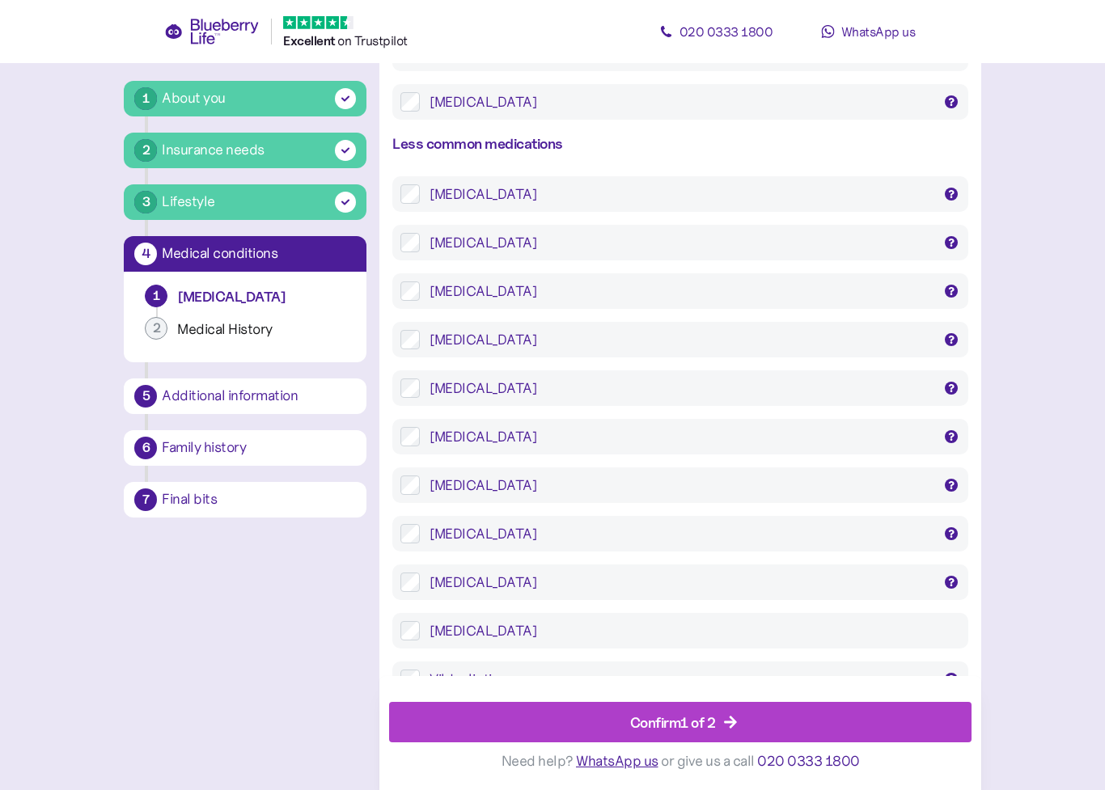
scroll to position [3074, 0]
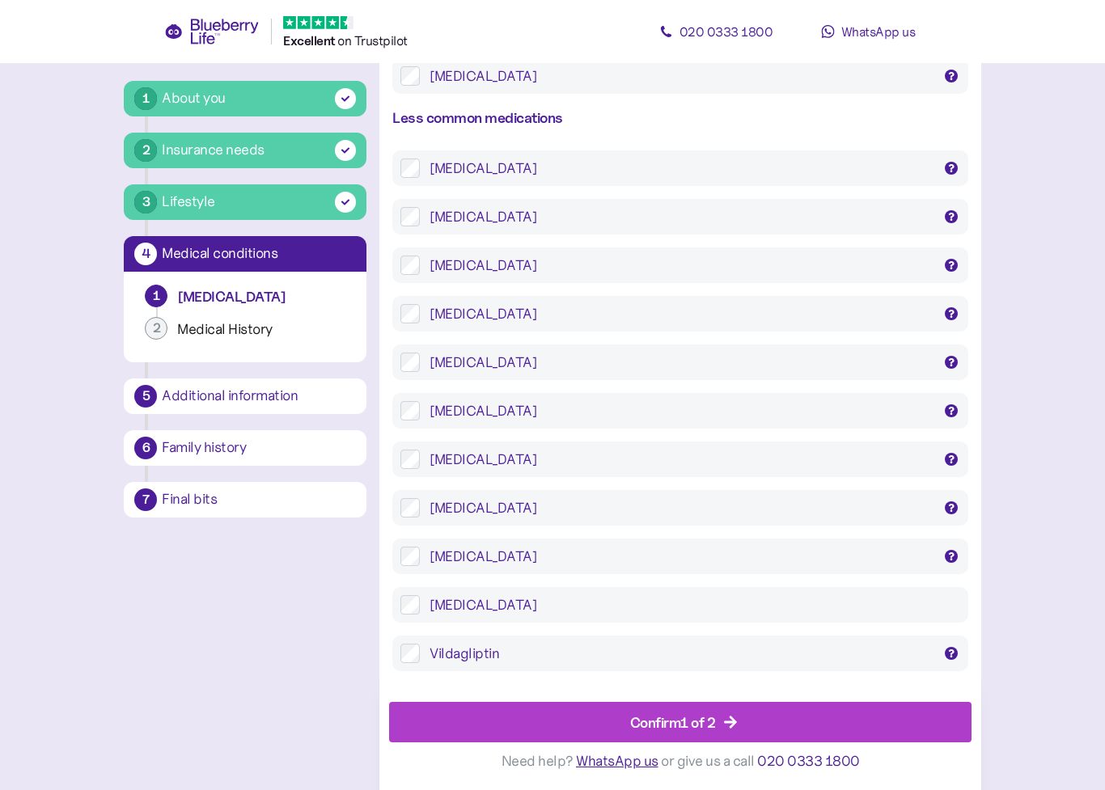
click at [736, 718] on icon "button" at bounding box center [730, 722] width 15 height 15
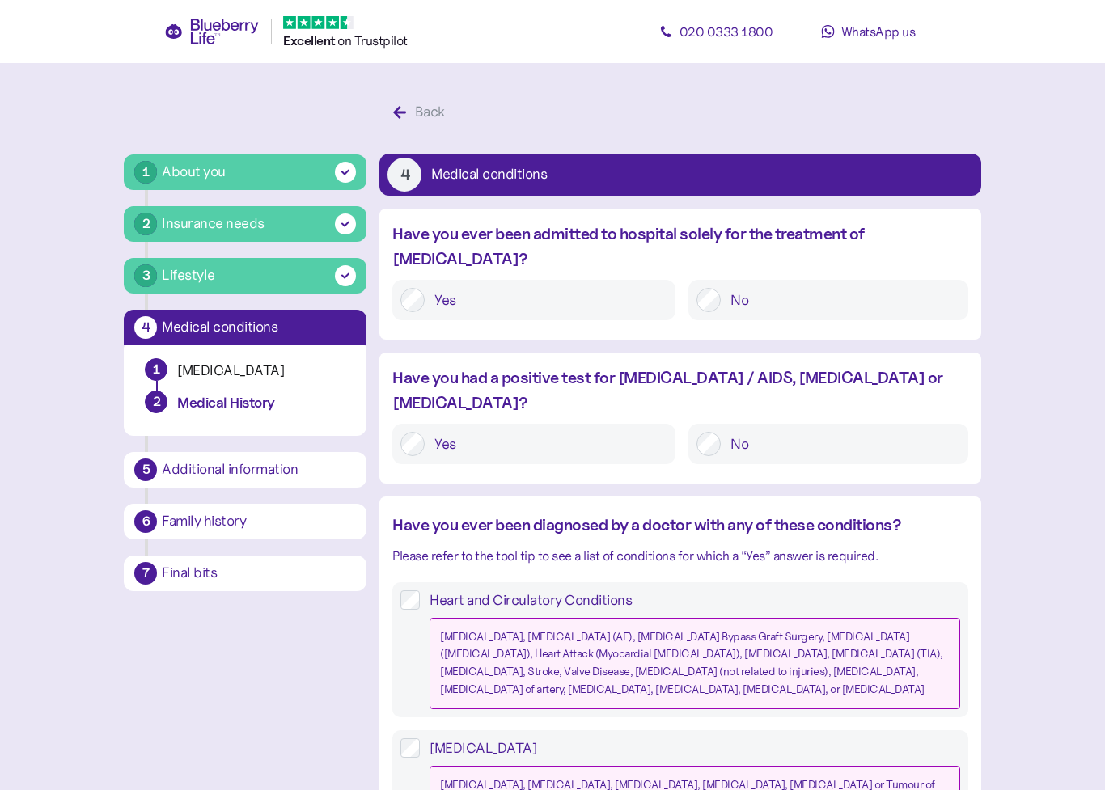
click at [722, 288] on label "No" at bounding box center [840, 300] width 239 height 24
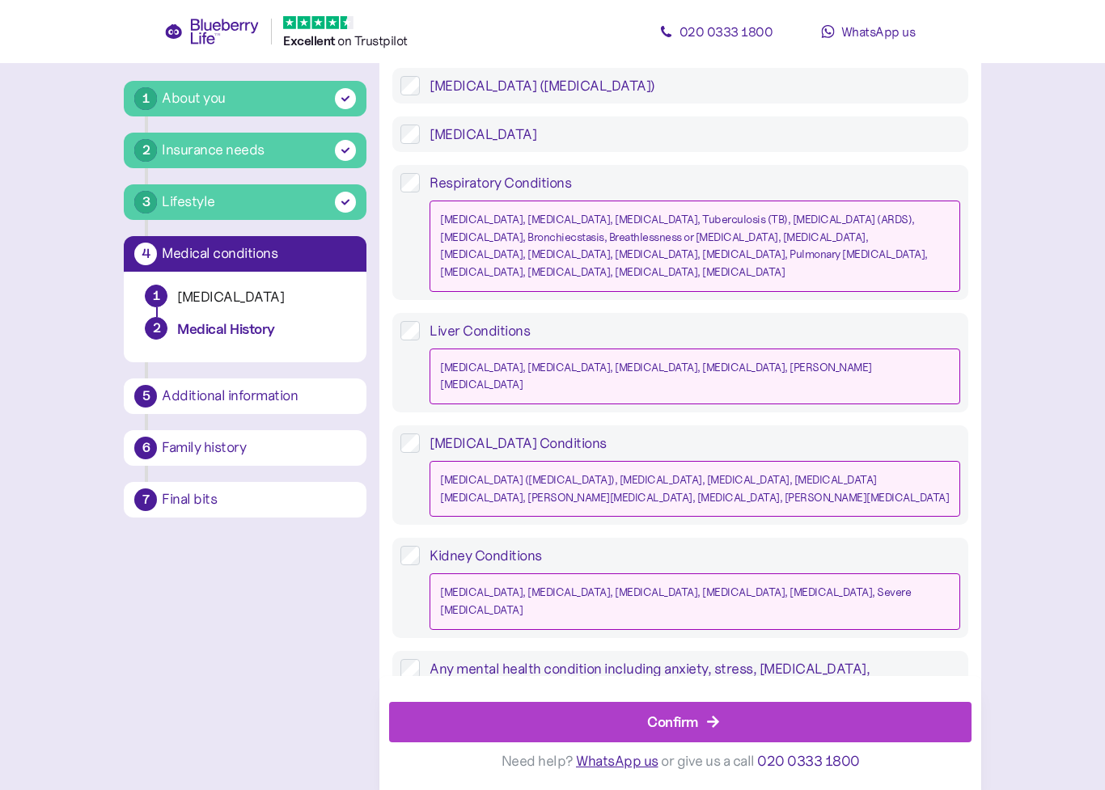
scroll to position [1391, 0]
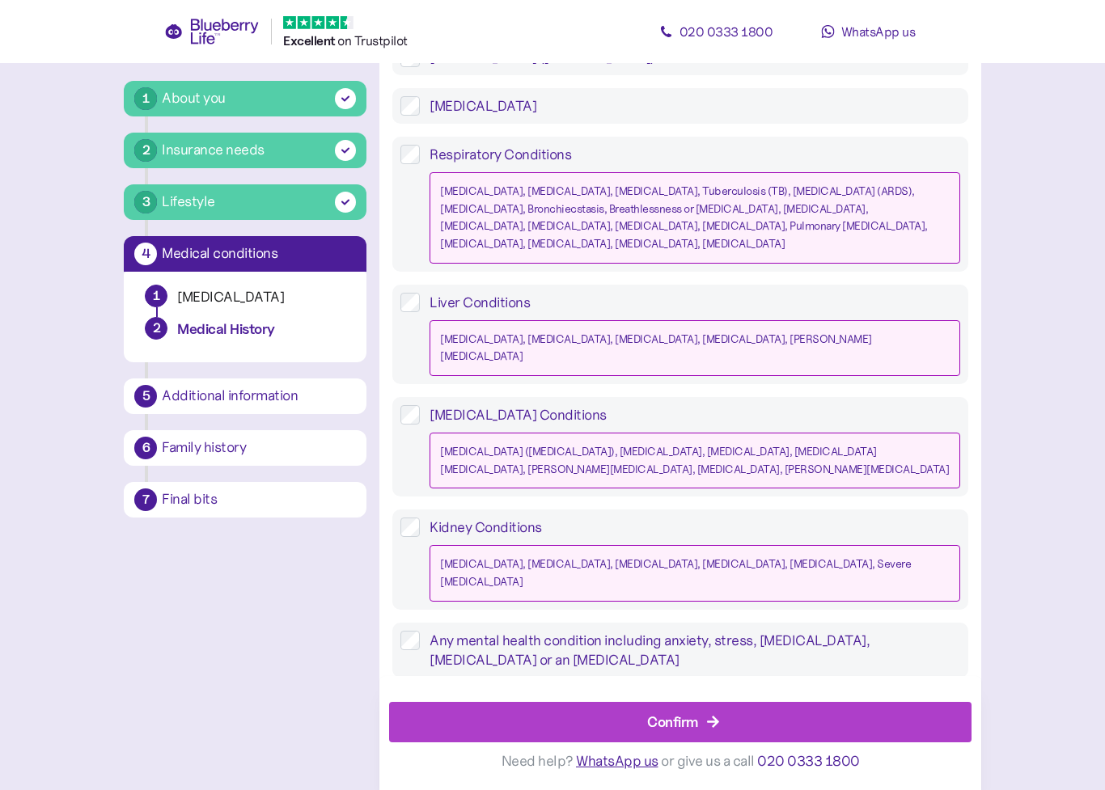
click at [709, 718] on icon "button" at bounding box center [713, 722] width 15 height 15
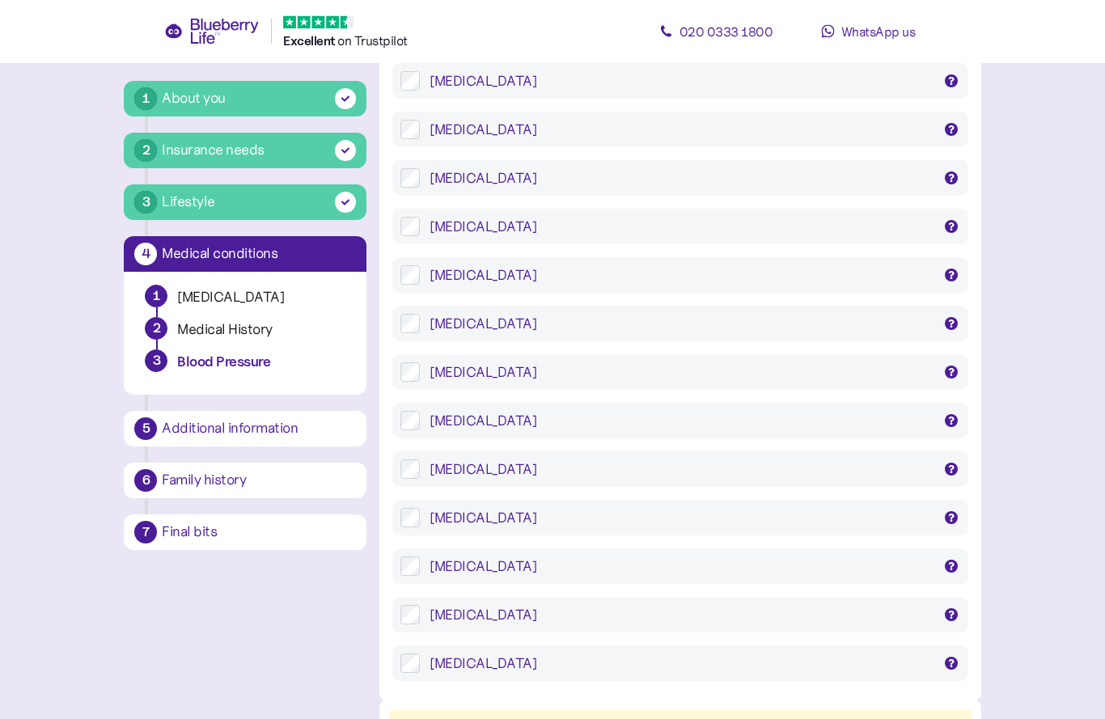
scroll to position [1658, 0]
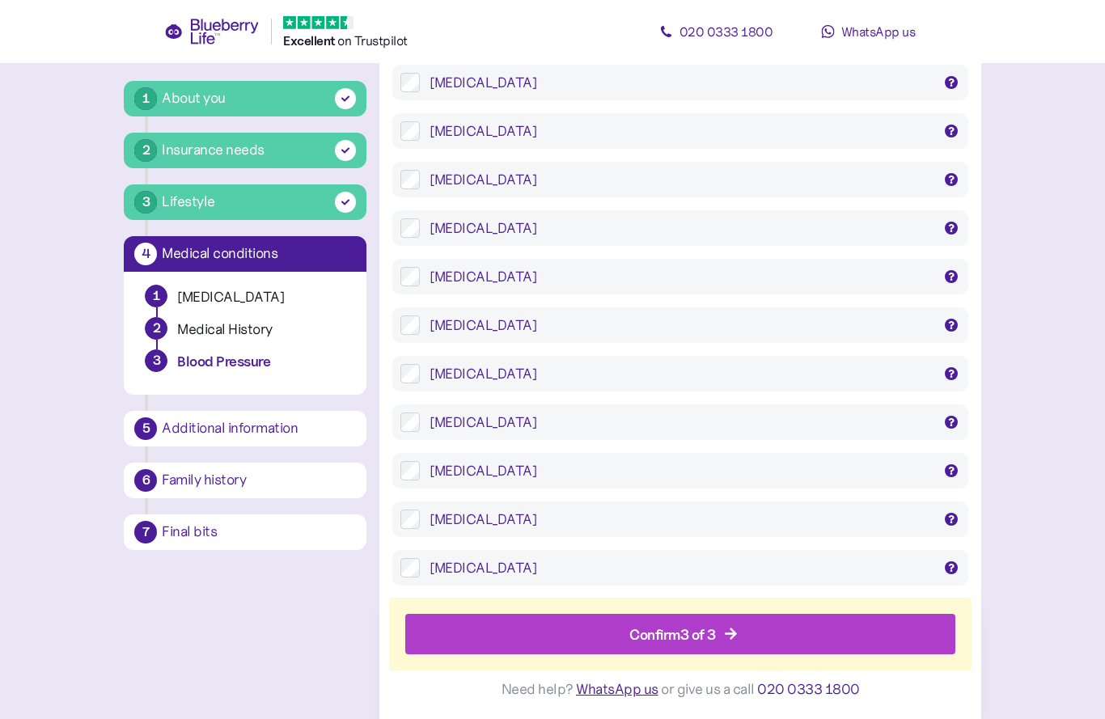
click at [711, 642] on div "Confirm 3 of 3" at bounding box center [672, 635] width 87 height 22
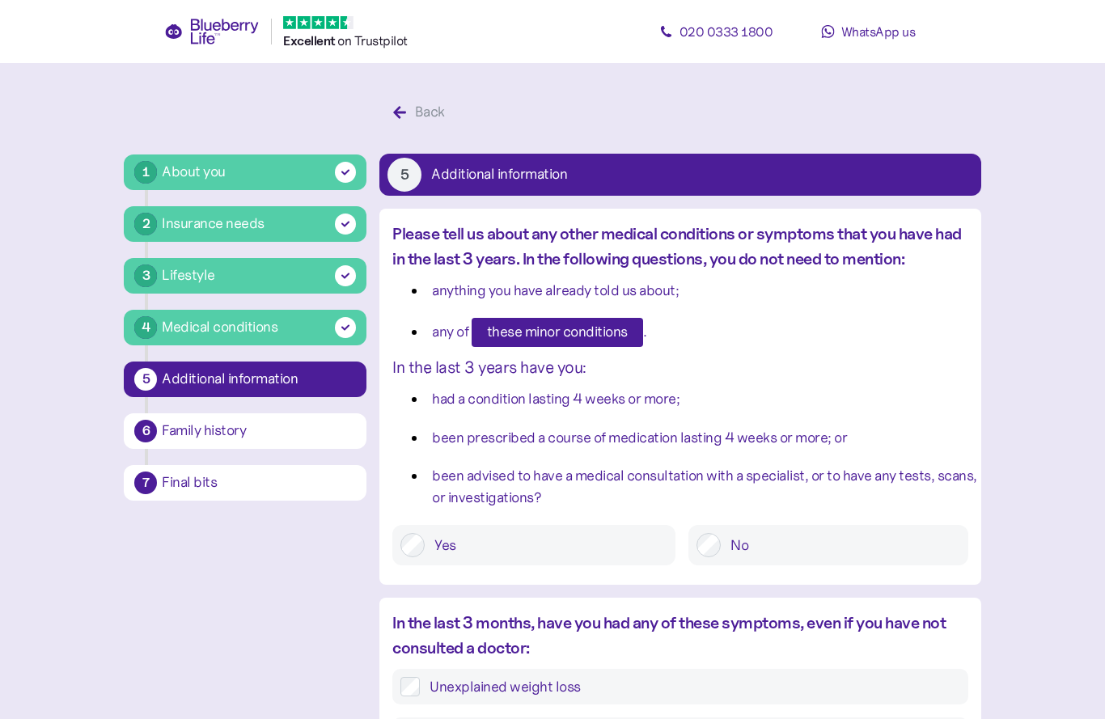
click at [723, 555] on label "No" at bounding box center [840, 545] width 239 height 24
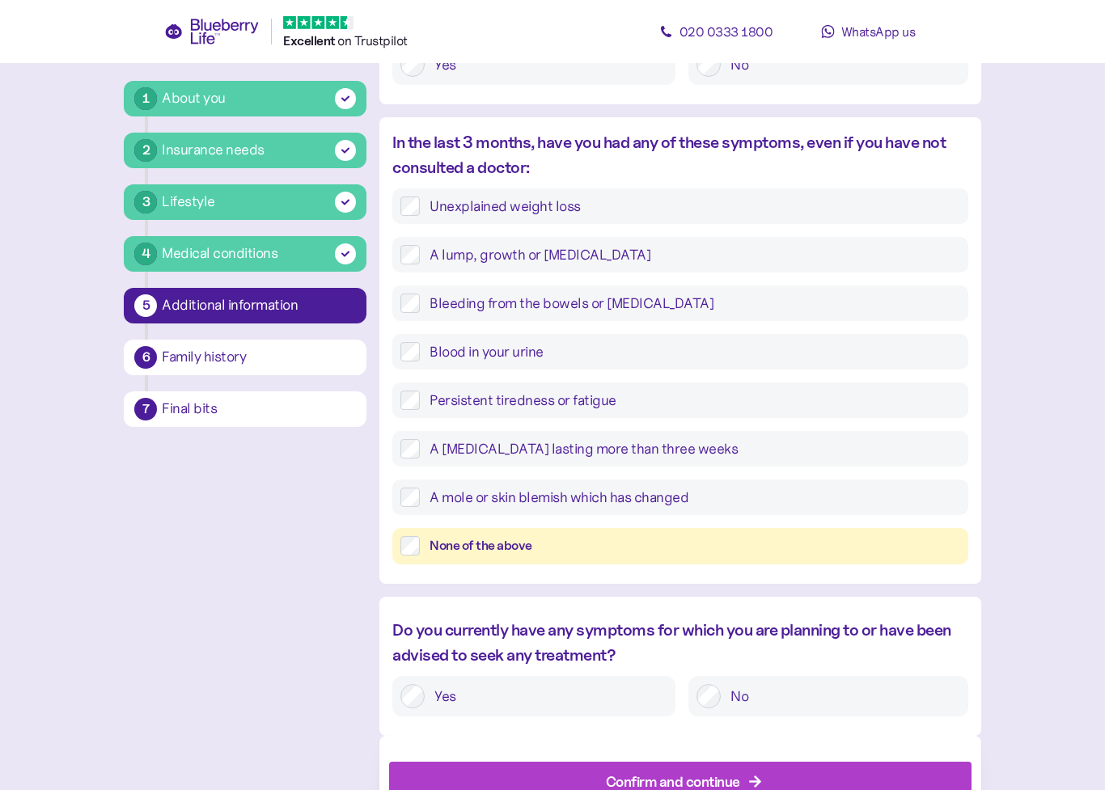
scroll to position [540, 0]
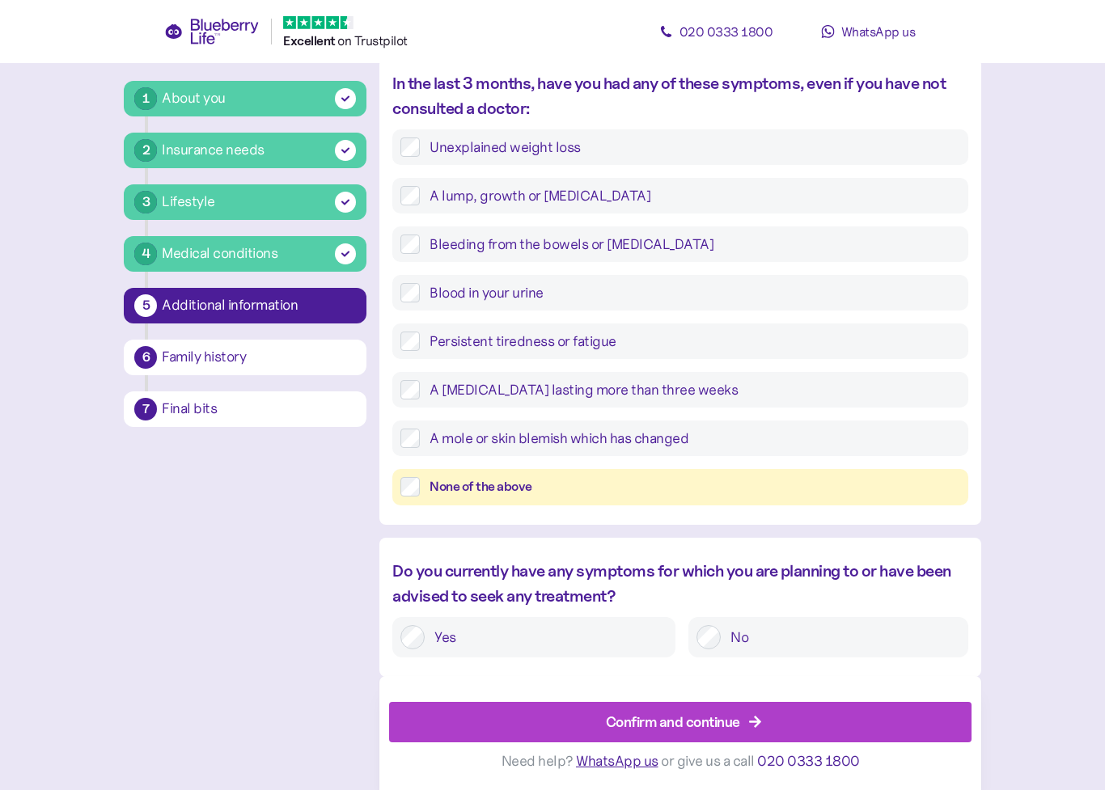
click at [730, 718] on span "Confirm and continue" at bounding box center [673, 722] width 134 height 39
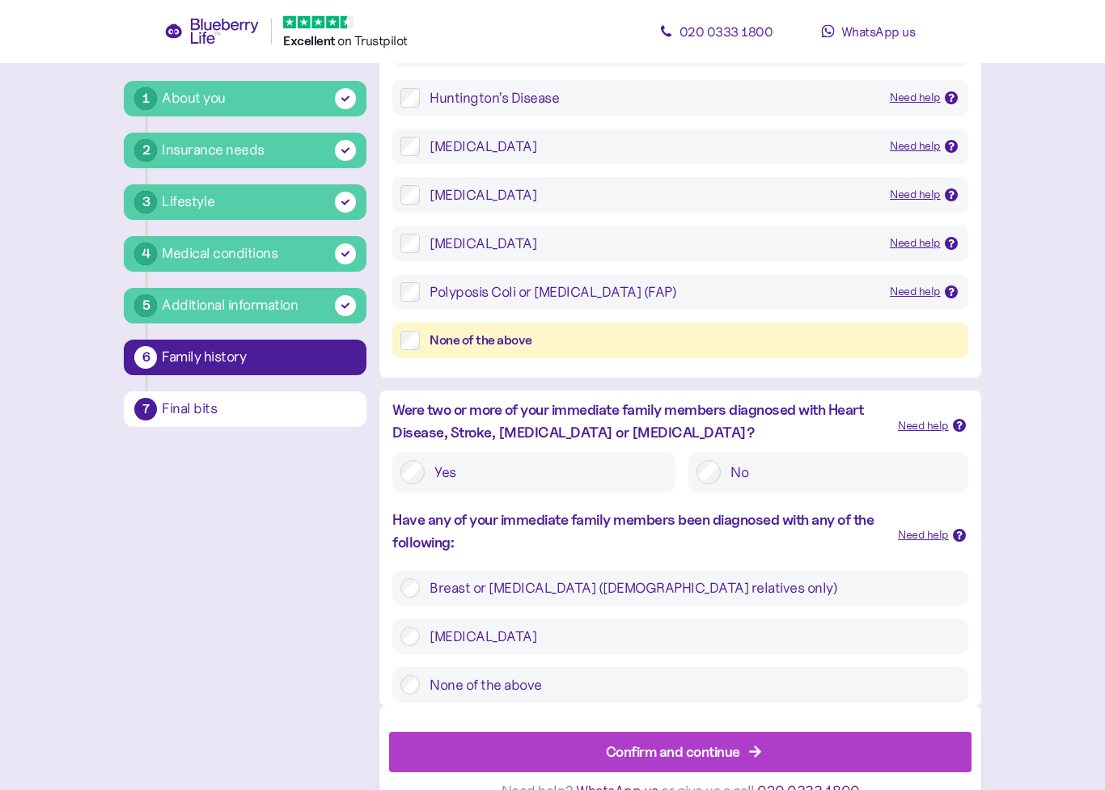
scroll to position [318, 0]
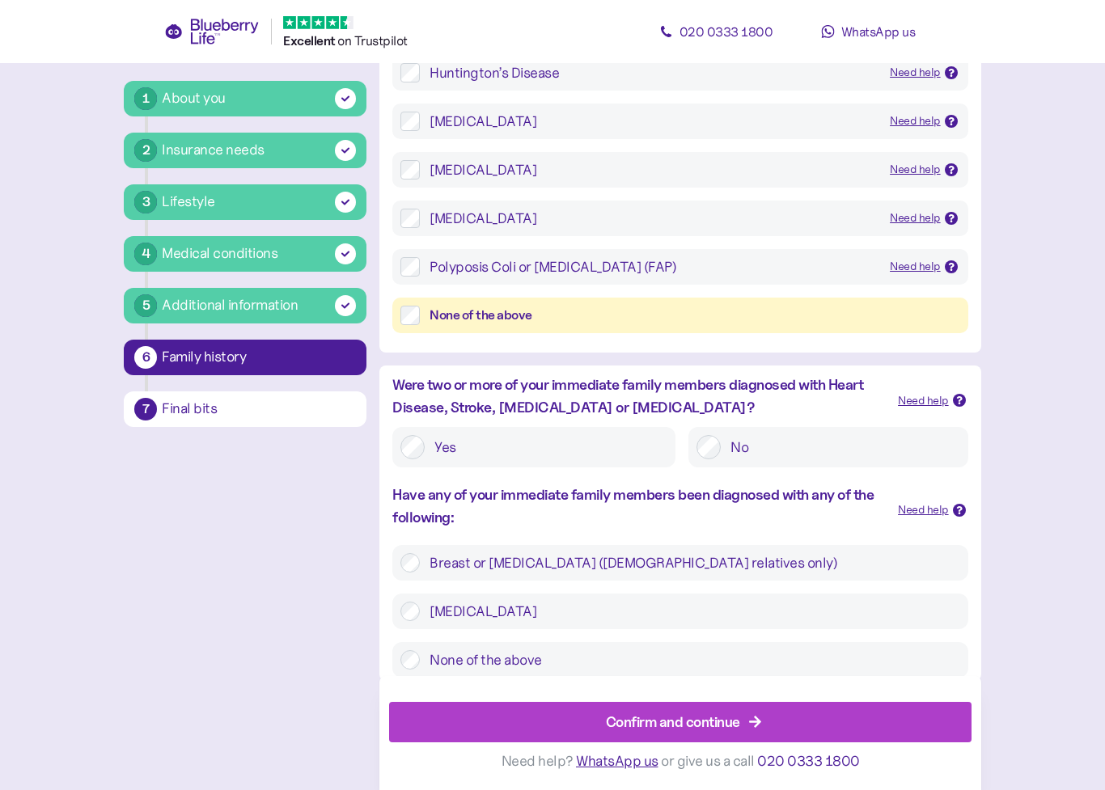
click at [692, 718] on div "Confirm and continue" at bounding box center [673, 722] width 134 height 22
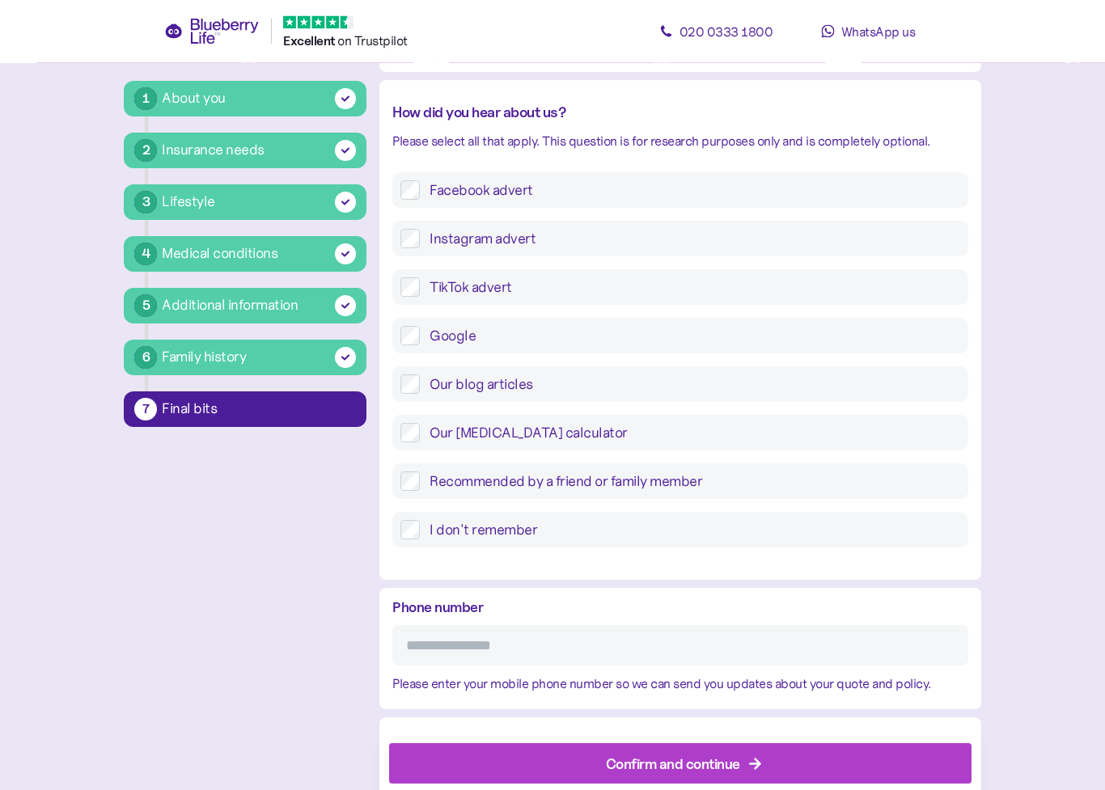
scroll to position [504, 0]
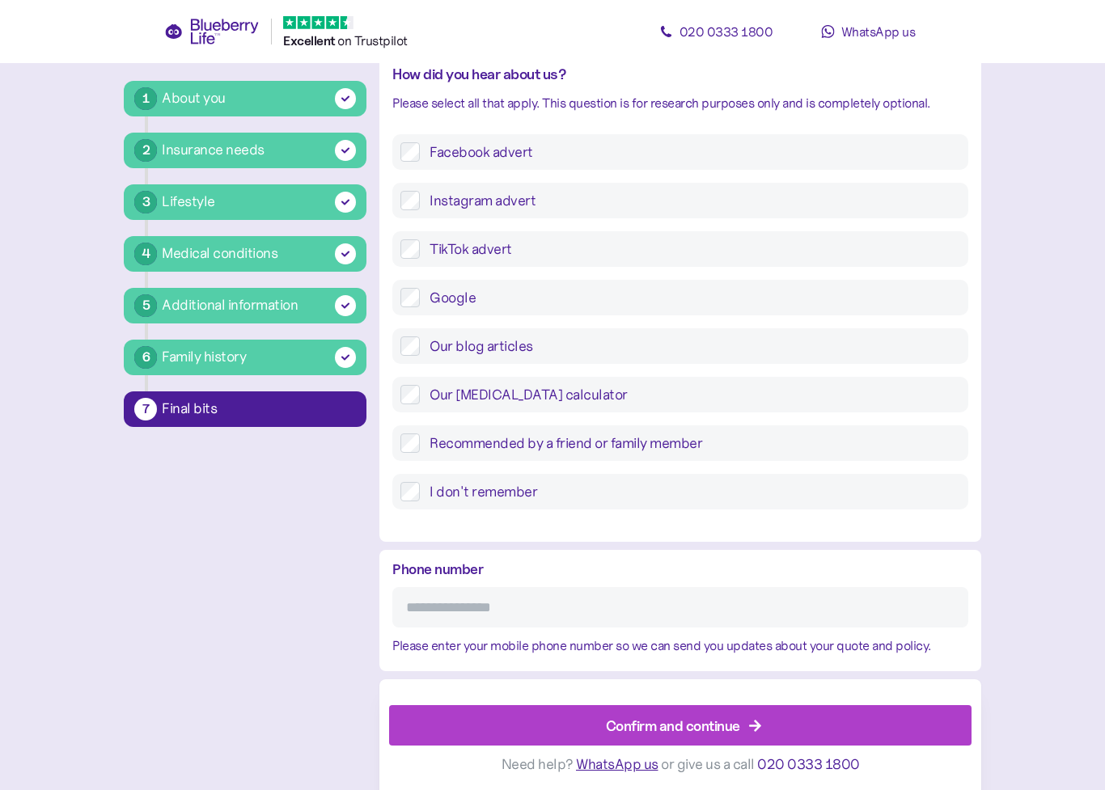
click at [466, 602] on input "Phone number" at bounding box center [679, 607] width 575 height 40
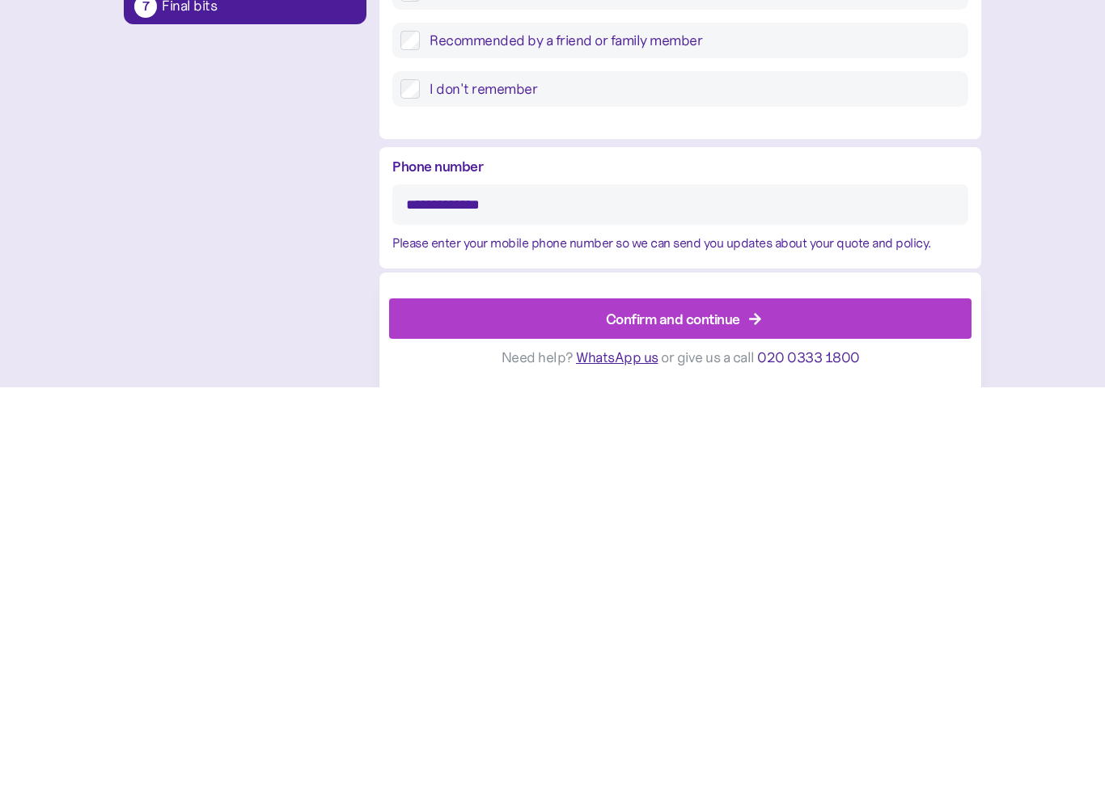
type input "**********"
click at [721, 711] on div "Confirm and continue" at bounding box center [673, 722] width 134 height 22
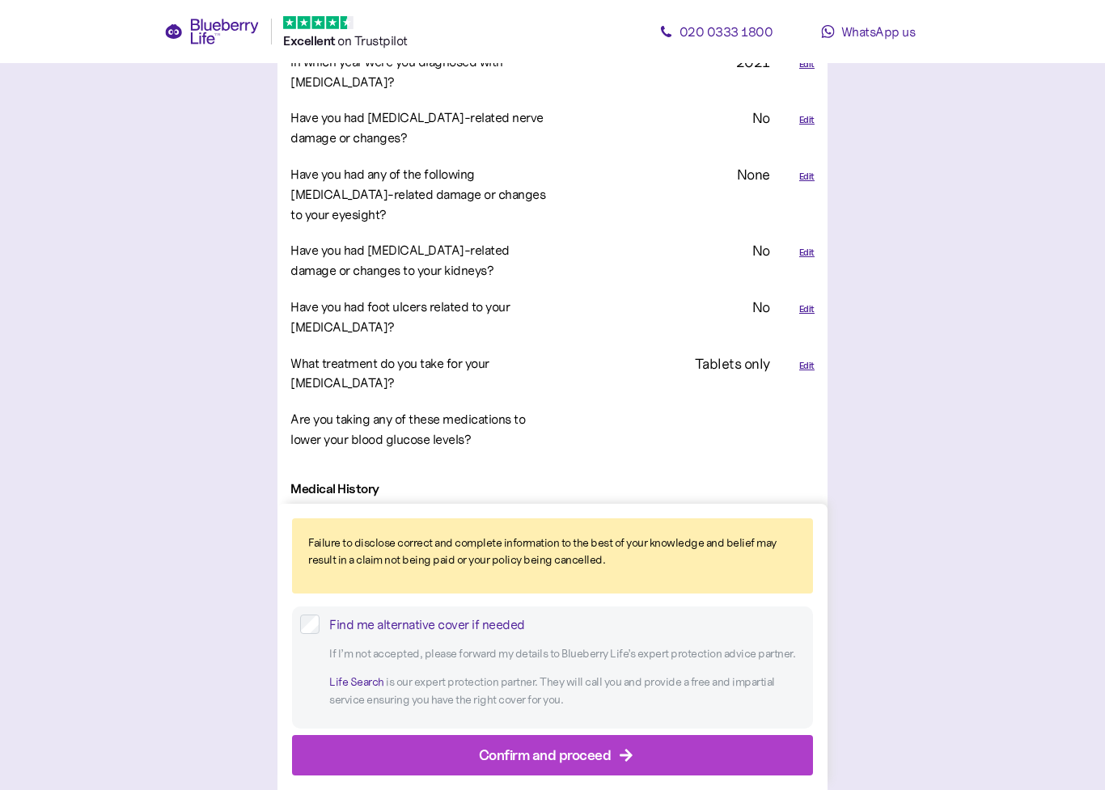
scroll to position [2198, 0]
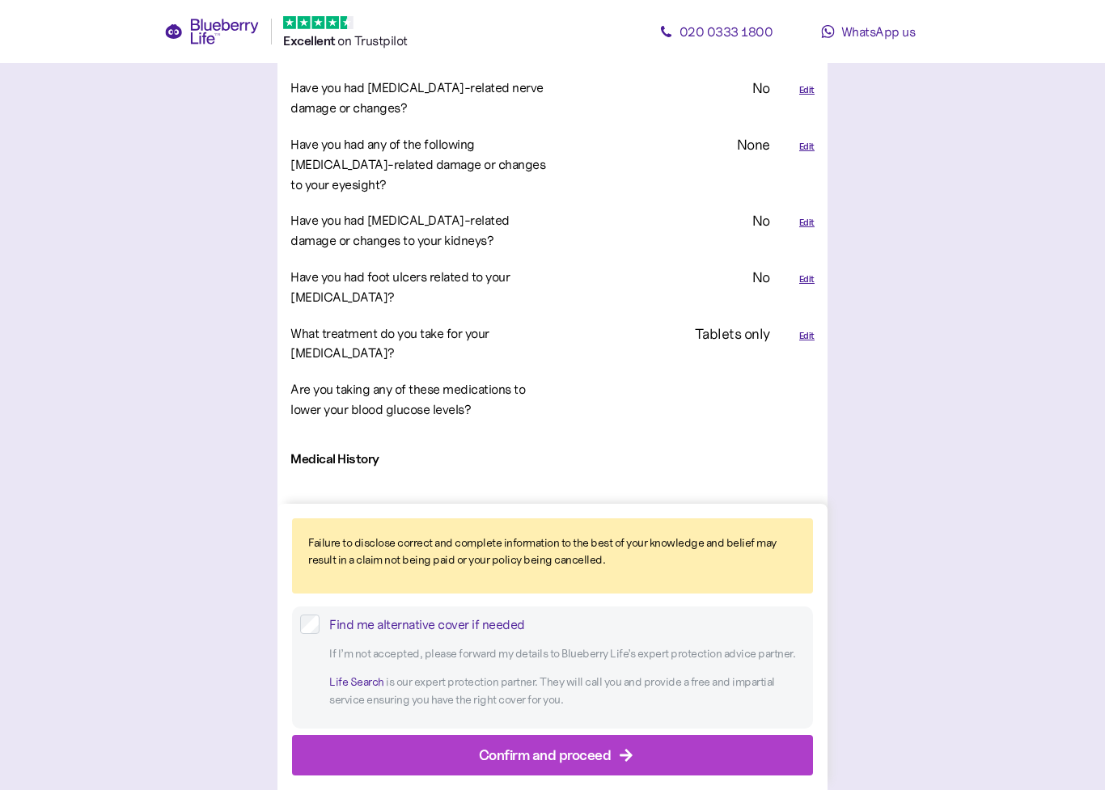
click at [607, 718] on div "Confirm and proceed" at bounding box center [545, 755] width 133 height 22
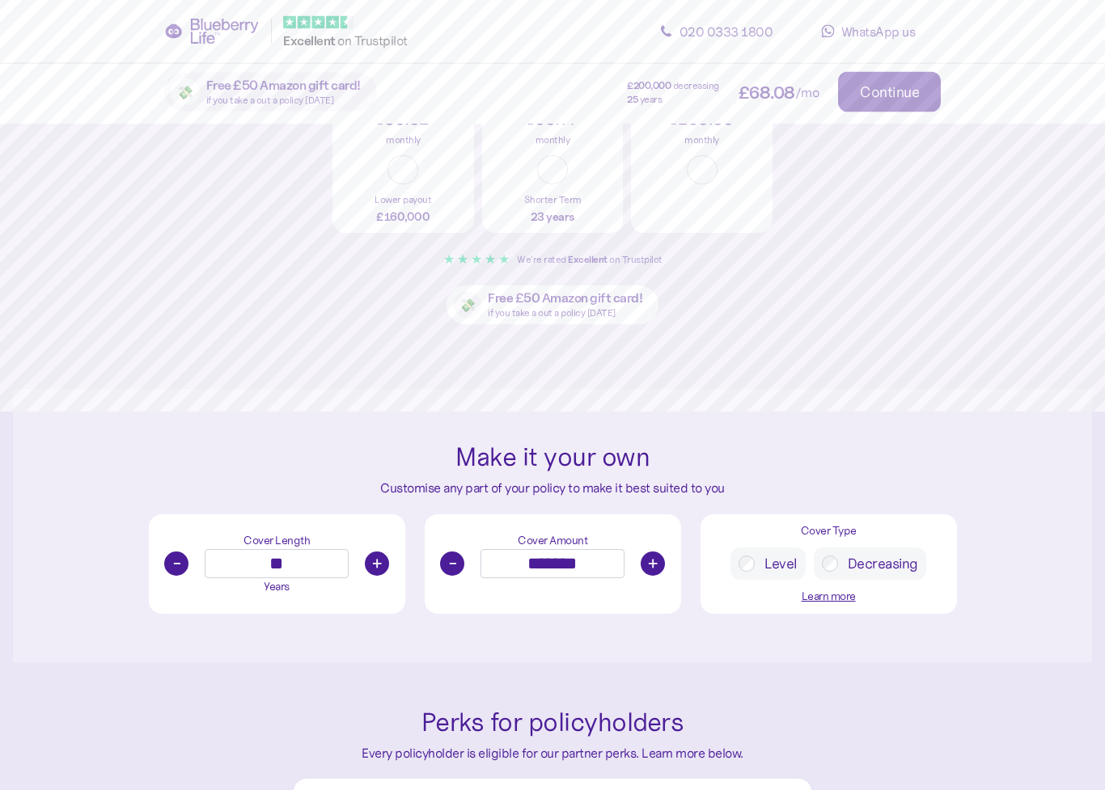
scroll to position [379, 0]
click at [175, 564] on button "-" at bounding box center [176, 564] width 24 height 24
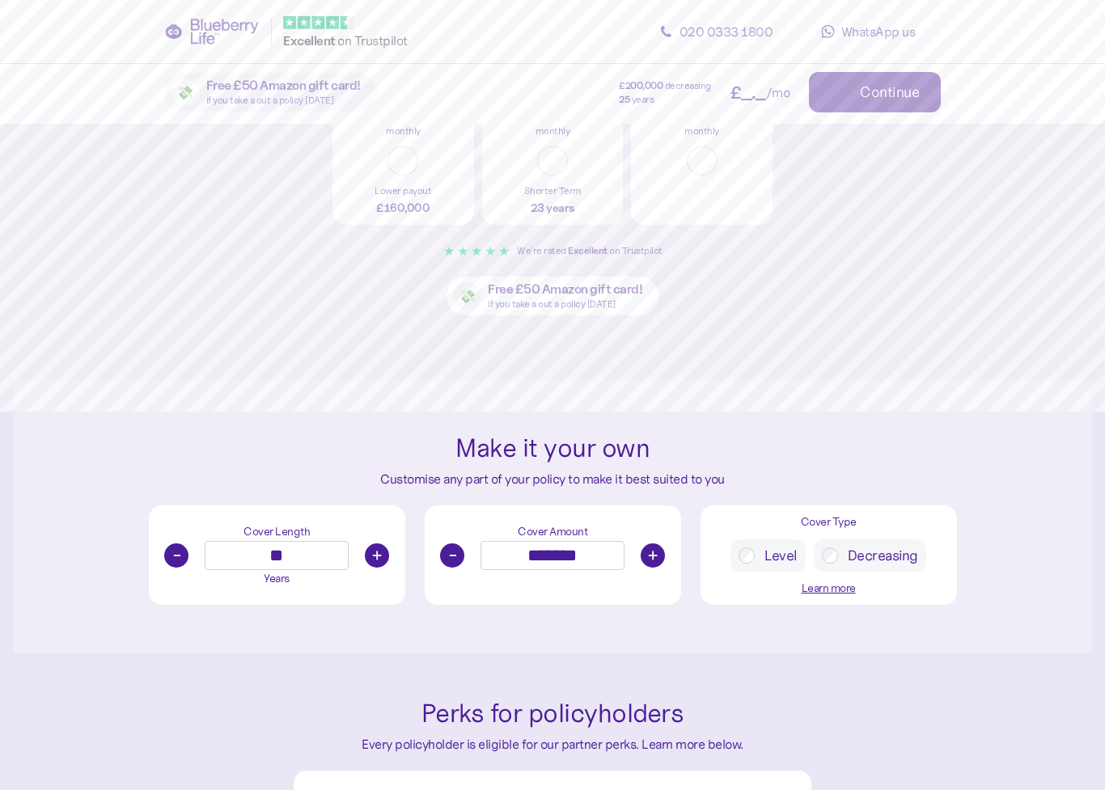
click at [172, 563] on button "-" at bounding box center [176, 556] width 24 height 24
click at [172, 563] on div "Cover Length - ** + Years" at bounding box center [277, 556] width 256 height 100
click at [171, 570] on div "- ** +" at bounding box center [277, 555] width 240 height 29
click at [170, 570] on div "- ** +" at bounding box center [277, 555] width 240 height 29
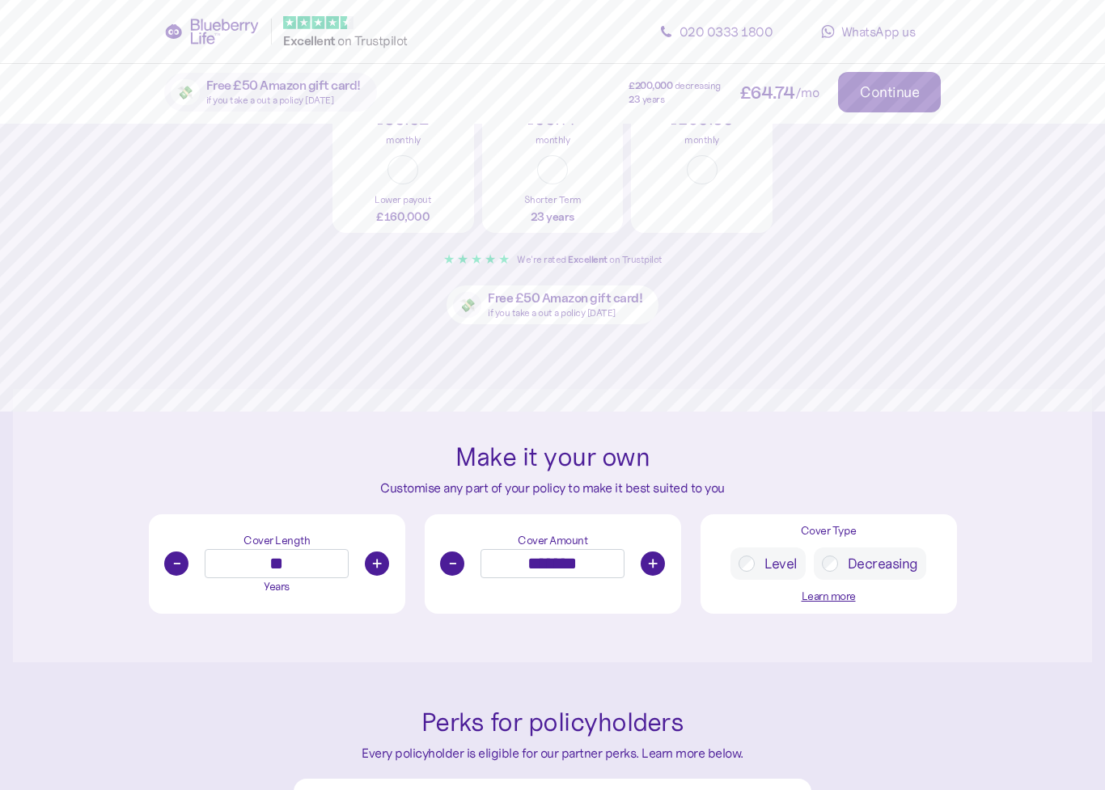
click at [168, 567] on button "-" at bounding box center [176, 564] width 24 height 24
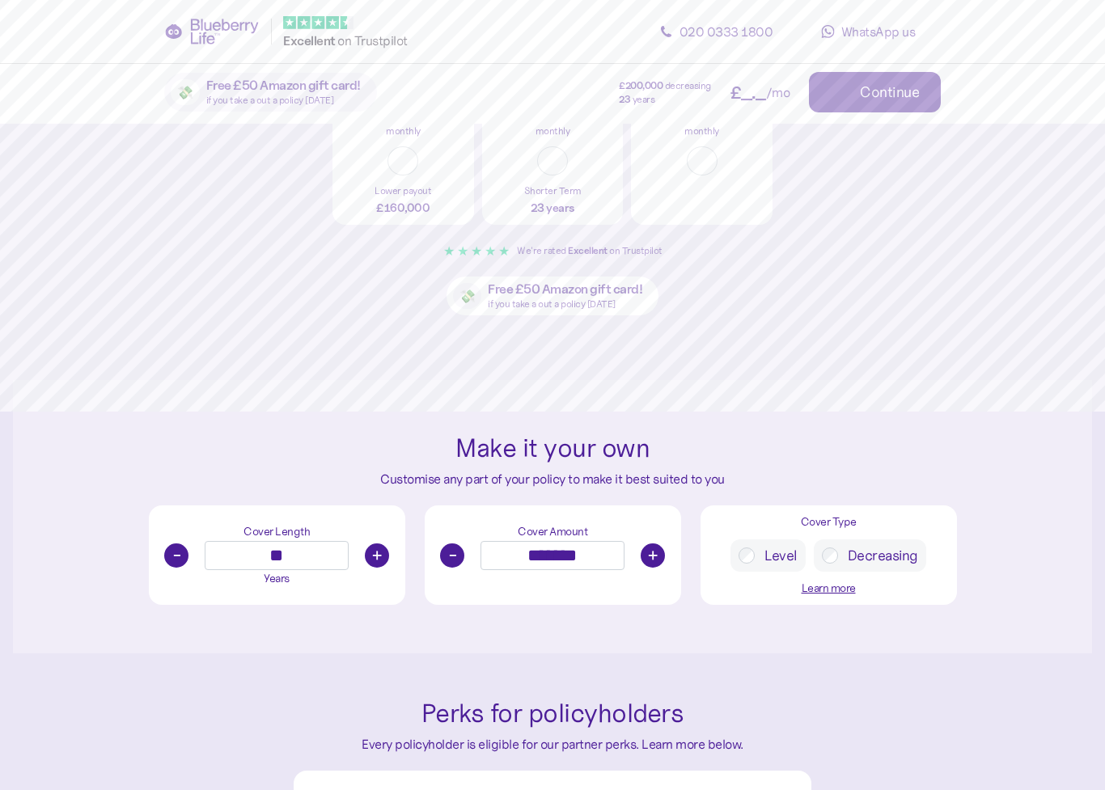
click at [166, 560] on button "-" at bounding box center [176, 556] width 24 height 24
click at [169, 555] on button "-" at bounding box center [176, 556] width 24 height 24
type input "**"
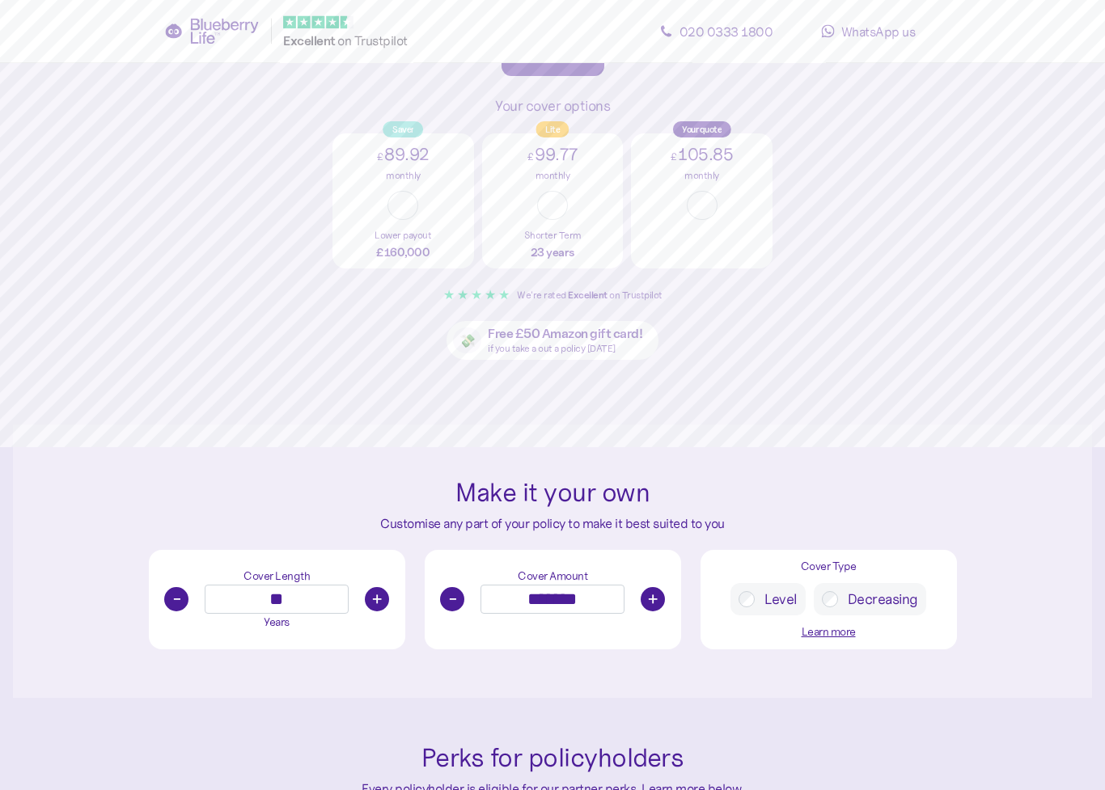
scroll to position [347, 0]
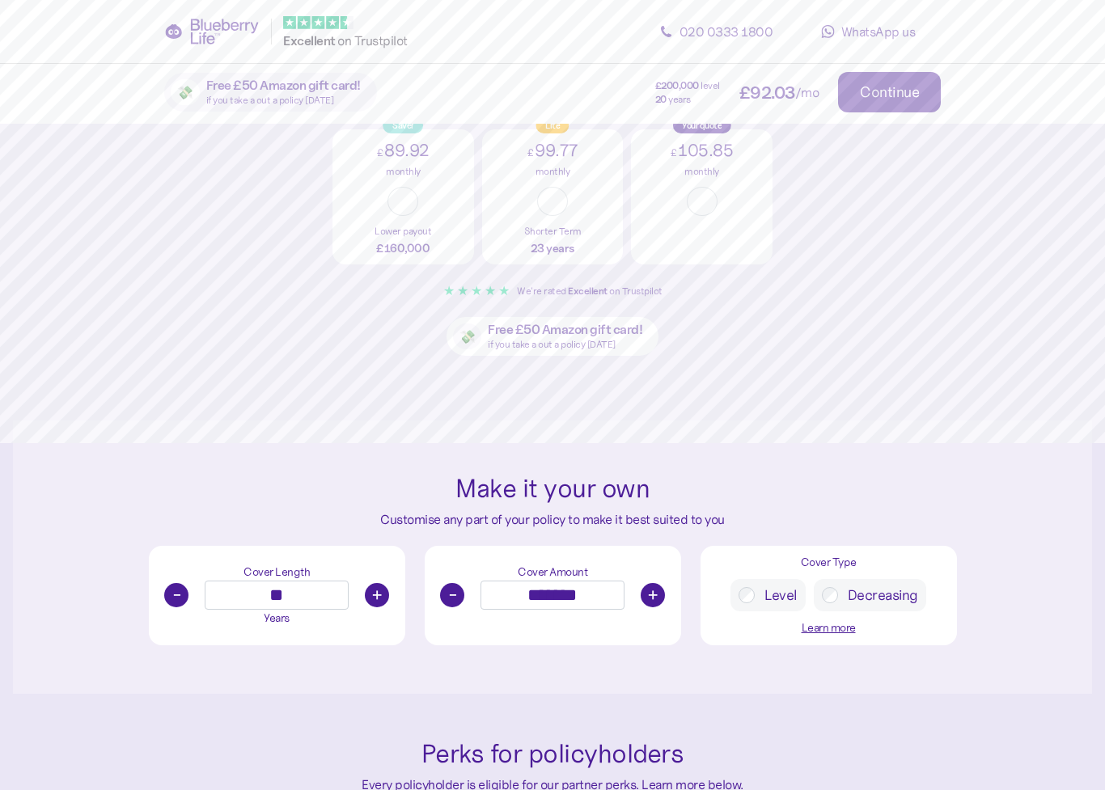
click at [451, 600] on button "-" at bounding box center [452, 595] width 24 height 24
click at [454, 584] on button "-" at bounding box center [452, 595] width 24 height 24
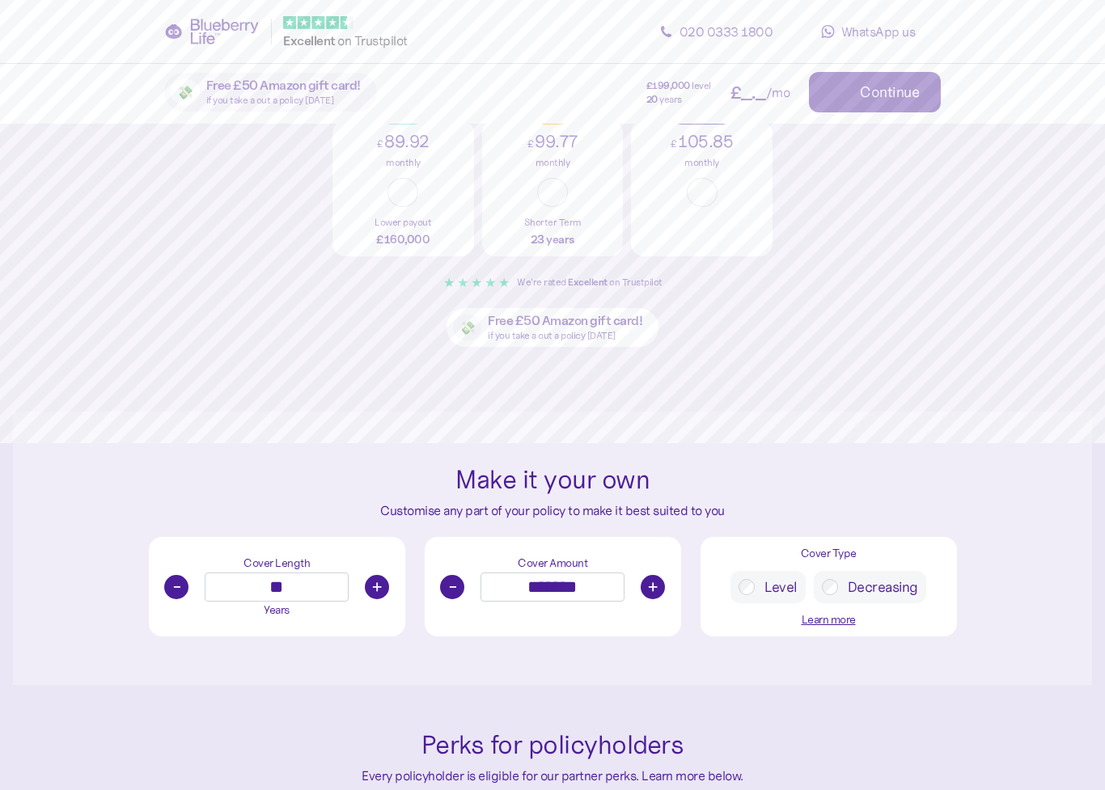
click at [454, 583] on button "-" at bounding box center [452, 587] width 24 height 24
click at [447, 590] on button "-" at bounding box center [452, 587] width 24 height 24
click at [452, 595] on div "Cover Amount - ******* +" at bounding box center [553, 587] width 256 height 100
click at [451, 591] on button "-" at bounding box center [452, 587] width 24 height 24
click at [454, 594] on div "Cover Amount - ******* +" at bounding box center [553, 587] width 256 height 100
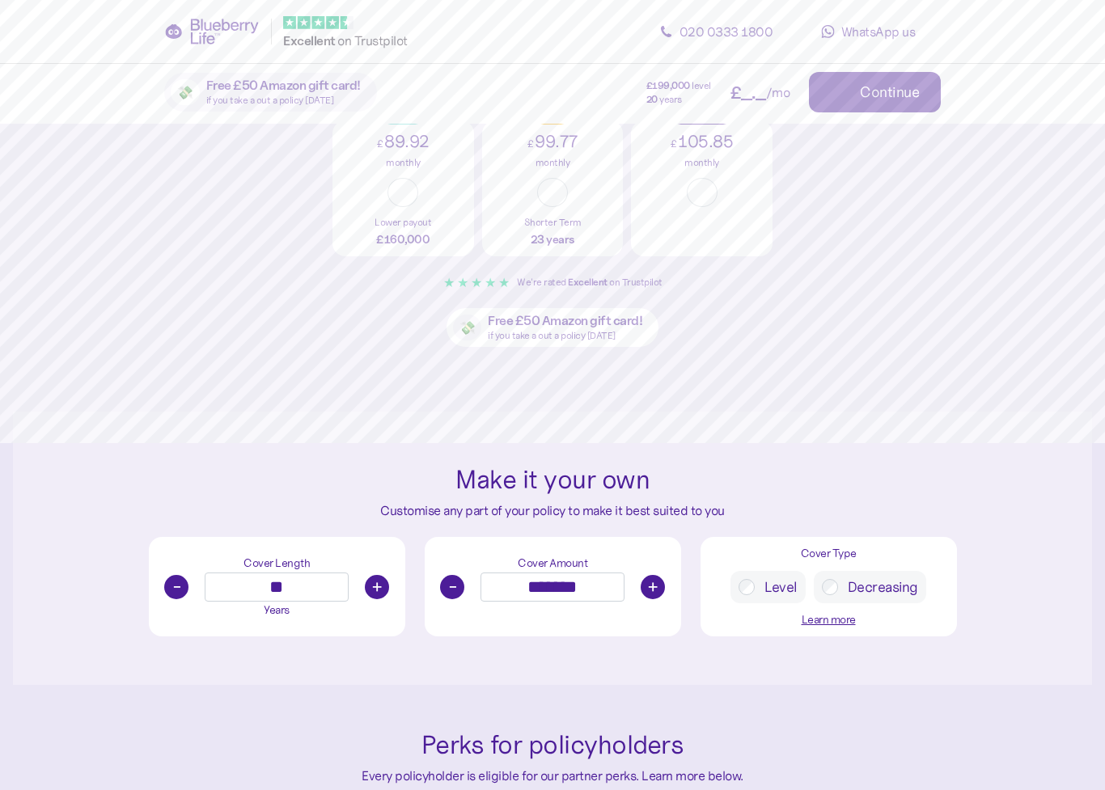
click at [448, 589] on button "-" at bounding box center [452, 587] width 24 height 24
click at [454, 594] on div "Cover Amount - ******* +" at bounding box center [553, 587] width 256 height 100
click at [448, 589] on button "-" at bounding box center [452, 587] width 24 height 24
click at [454, 594] on div "Cover Amount - ******* +" at bounding box center [553, 587] width 256 height 100
click at [451, 591] on button "-" at bounding box center [452, 587] width 24 height 24
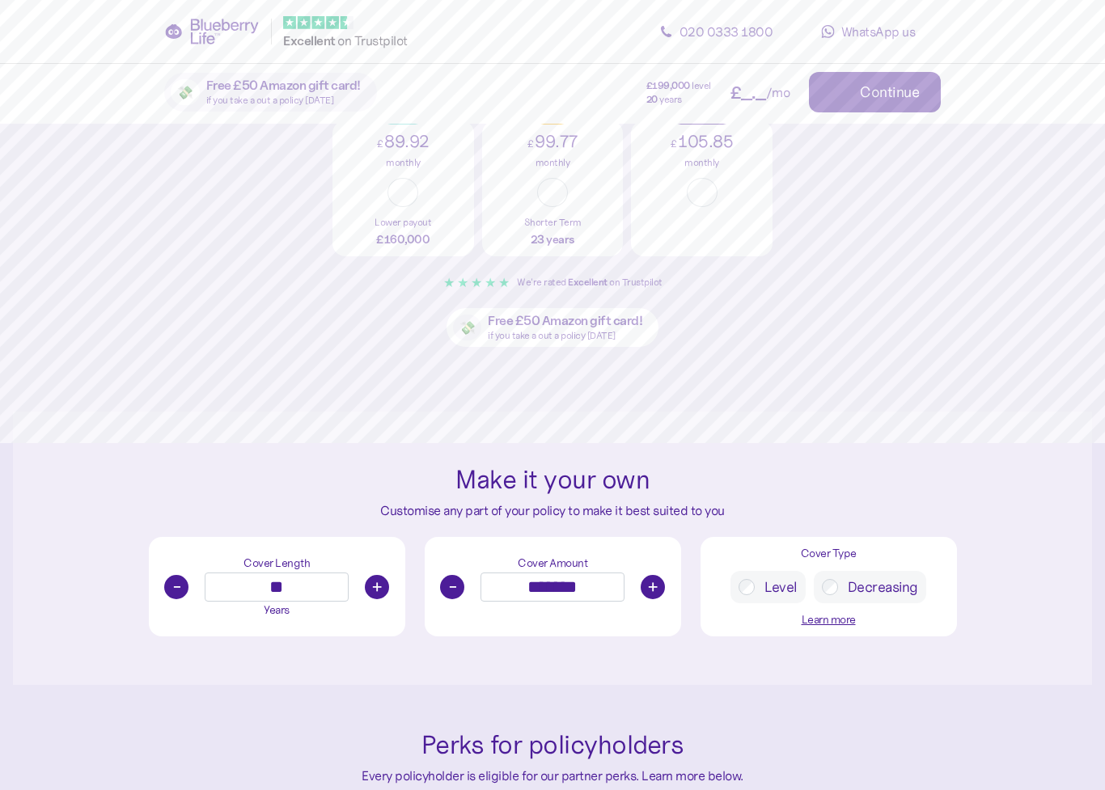
click at [453, 593] on div "- ******* +" at bounding box center [553, 587] width 240 height 29
click at [452, 590] on button "-" at bounding box center [452, 587] width 24 height 24
click at [455, 591] on button "-" at bounding box center [452, 587] width 24 height 24
click at [452, 590] on button "-" at bounding box center [452, 587] width 24 height 24
click at [455, 591] on button "-" at bounding box center [452, 587] width 24 height 24
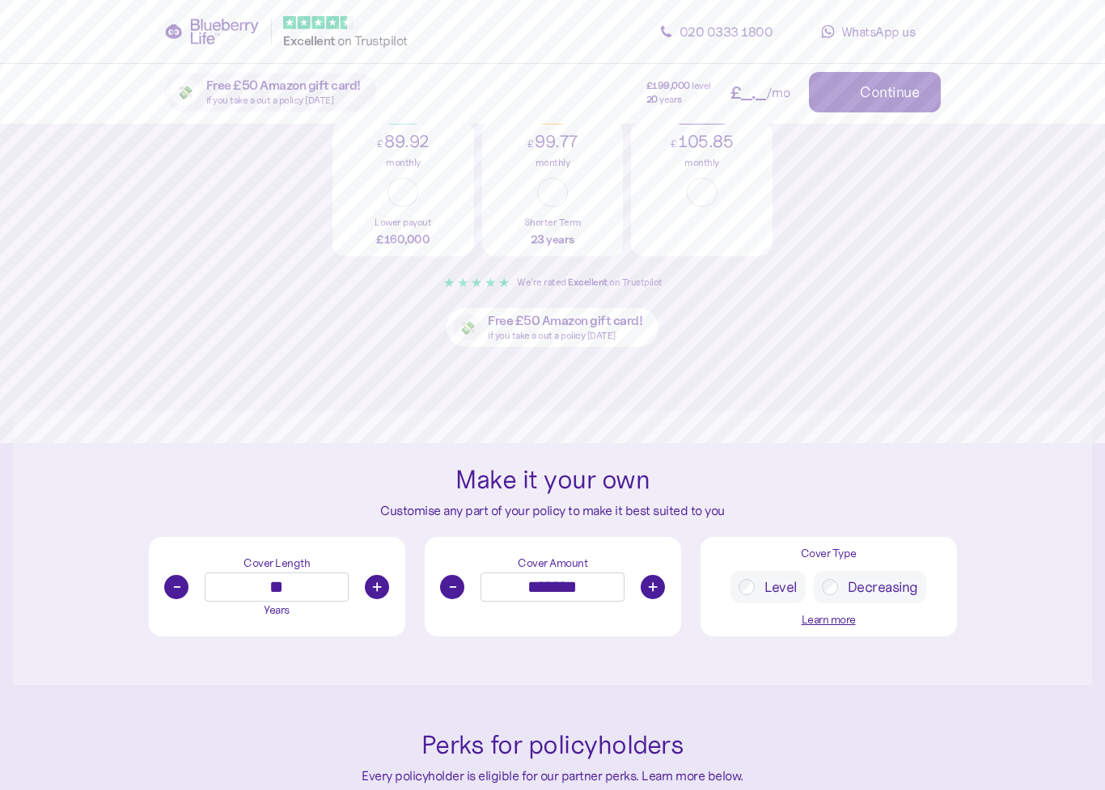
click at [453, 591] on button "-" at bounding box center [452, 587] width 24 height 24
click at [455, 592] on div "- ******* +" at bounding box center [553, 587] width 240 height 29
click at [449, 590] on button "-" at bounding box center [452, 587] width 24 height 24
click at [454, 595] on div "Cover Amount - ******* +" at bounding box center [553, 587] width 256 height 100
click at [452, 591] on button "-" at bounding box center [452, 587] width 24 height 24
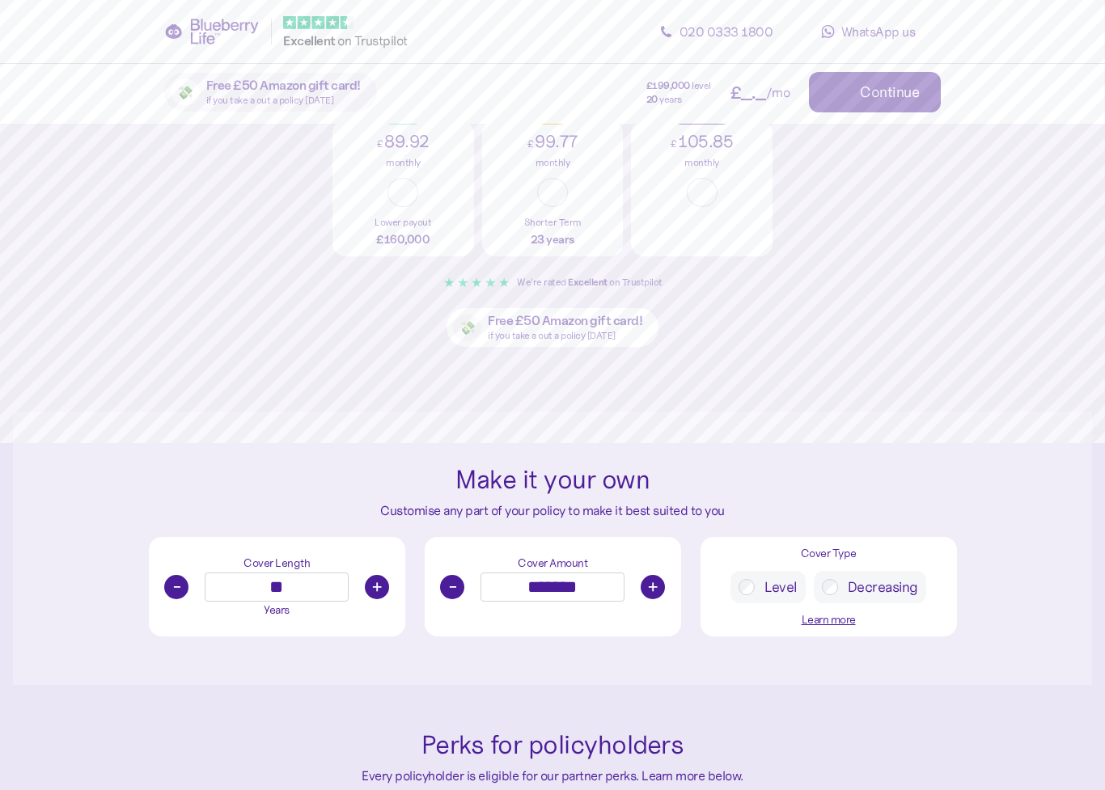
click at [454, 593] on div "- ******* +" at bounding box center [553, 587] width 240 height 29
click at [455, 591] on button "-" at bounding box center [452, 587] width 24 height 24
click at [454, 591] on button "-" at bounding box center [452, 587] width 24 height 24
click at [455, 591] on button "-" at bounding box center [452, 587] width 24 height 24
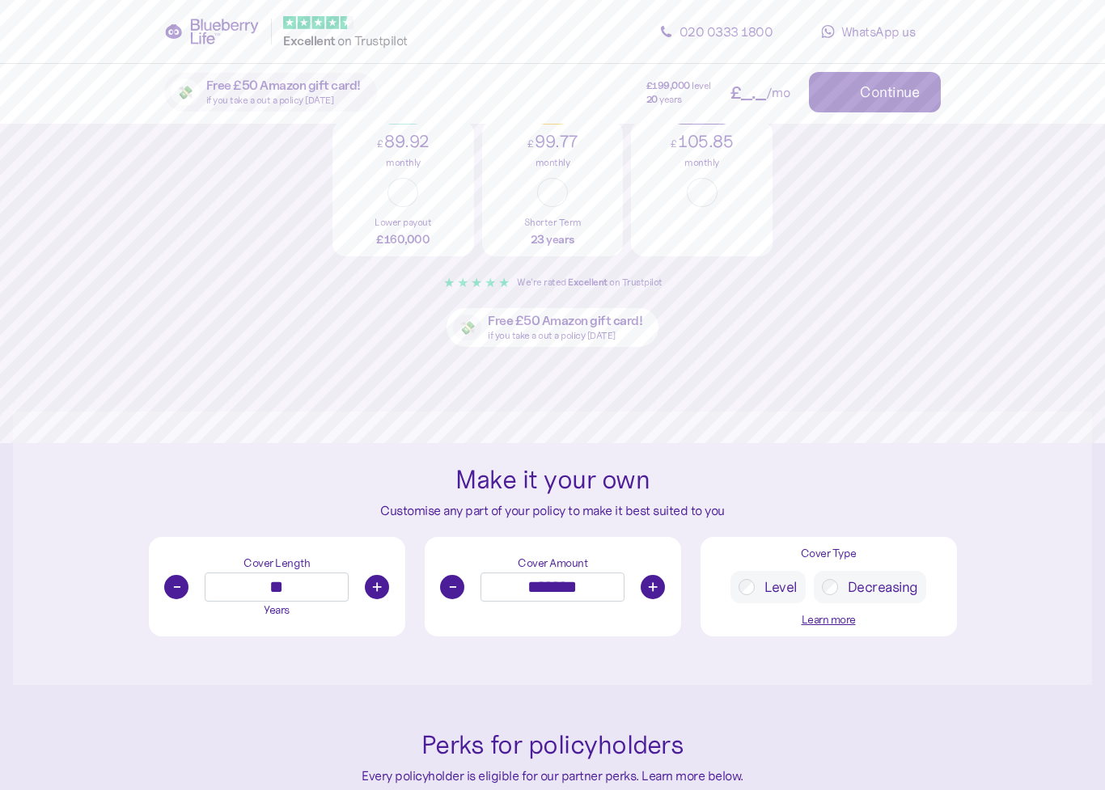
click at [453, 590] on button "-" at bounding box center [452, 587] width 24 height 24
click at [455, 591] on button "-" at bounding box center [452, 587] width 24 height 24
click at [455, 590] on button "-" at bounding box center [452, 587] width 24 height 24
click at [456, 591] on button "-" at bounding box center [452, 587] width 24 height 24
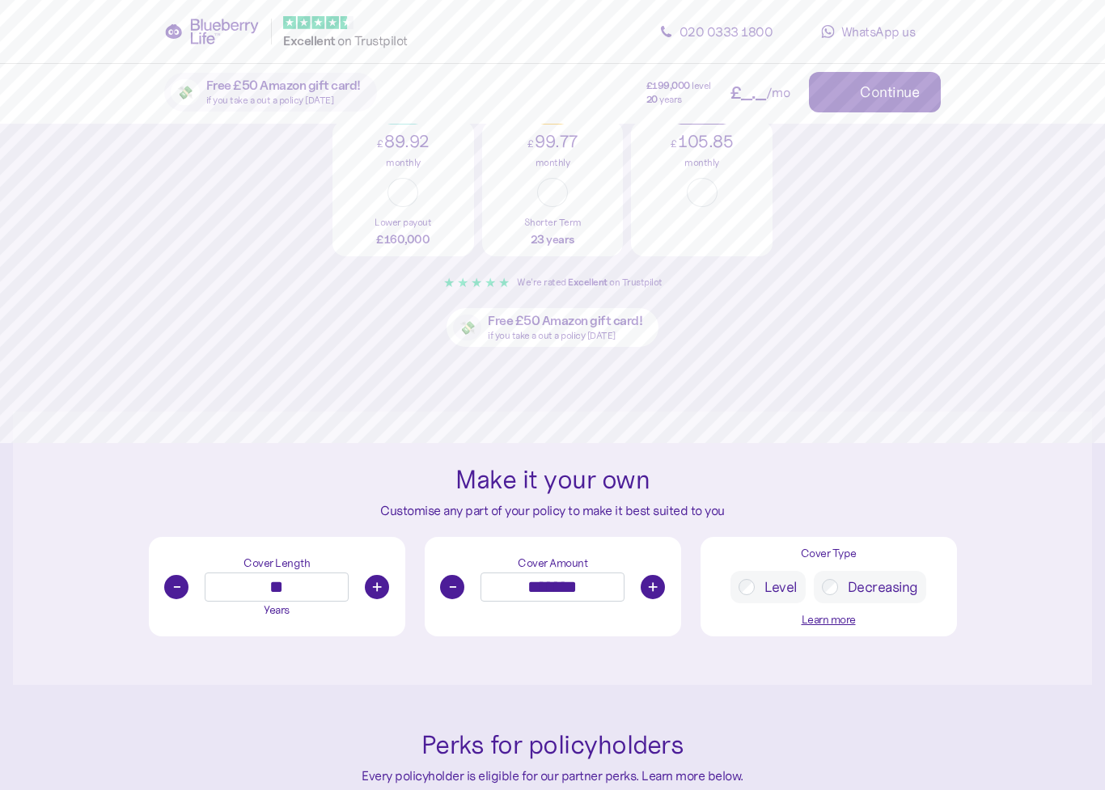
click at [456, 590] on button "-" at bounding box center [452, 587] width 24 height 24
click at [455, 588] on button "-" at bounding box center [452, 587] width 24 height 24
click at [457, 590] on button "-" at bounding box center [452, 587] width 24 height 24
click at [456, 589] on button "-" at bounding box center [452, 587] width 24 height 24
click at [458, 591] on div "- ******* +" at bounding box center [553, 587] width 240 height 29
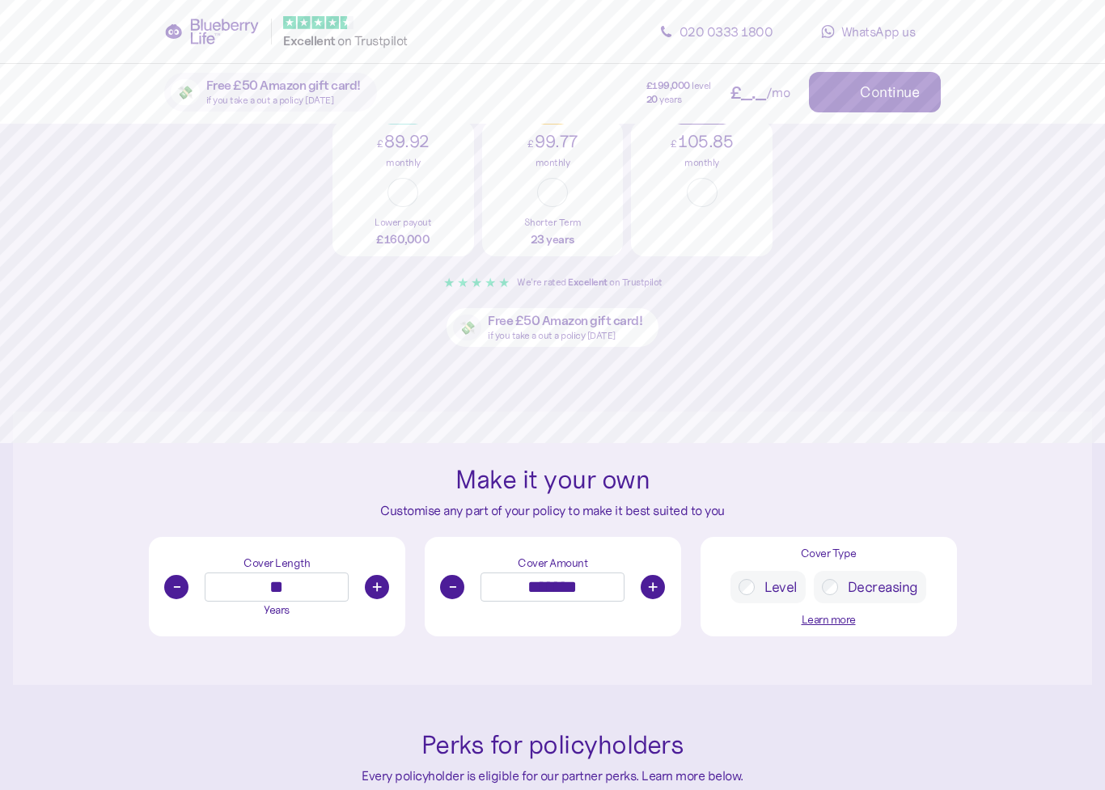
click at [456, 590] on button "-" at bounding box center [452, 587] width 24 height 24
click at [458, 591] on div "- ******* +" at bounding box center [553, 587] width 240 height 29
click at [459, 592] on button "-" at bounding box center [452, 587] width 24 height 24
click at [458, 591] on div "- ******* +" at bounding box center [553, 587] width 240 height 29
click at [455, 591] on button "-" at bounding box center [452, 587] width 24 height 24
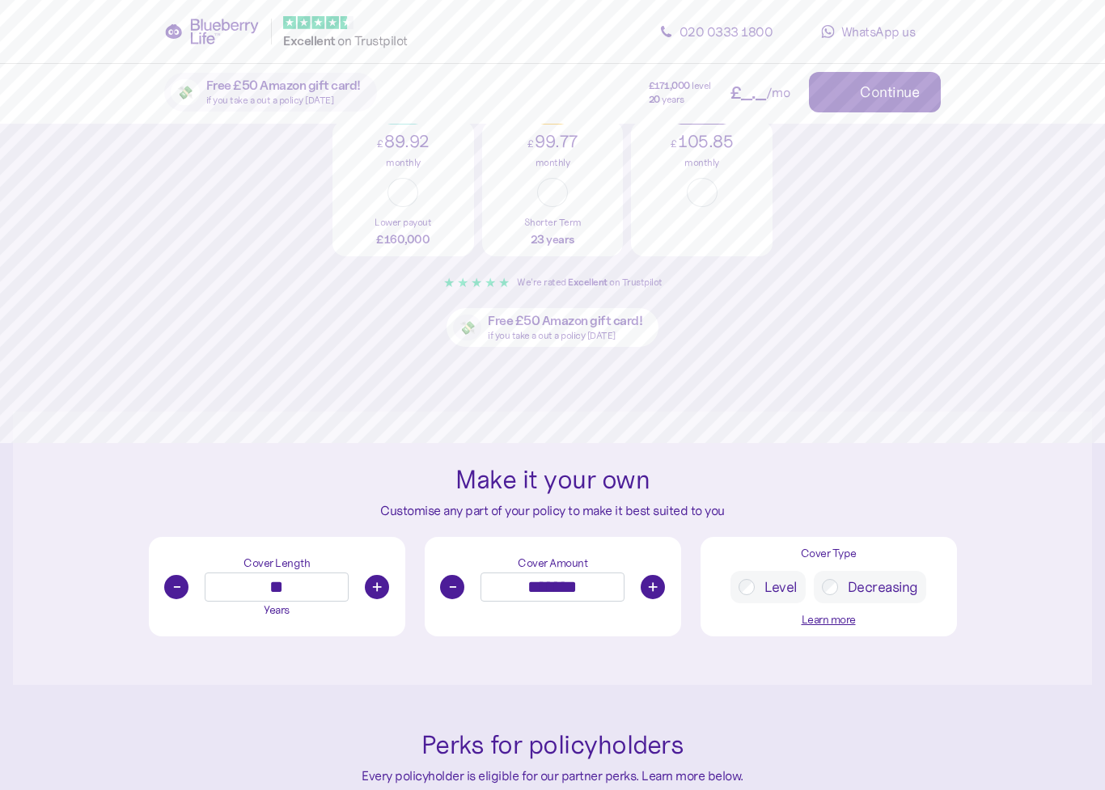
click at [457, 593] on div "- ******* +" at bounding box center [553, 587] width 240 height 29
click at [458, 589] on button "-" at bounding box center [452, 587] width 24 height 24
click at [457, 588] on button "-" at bounding box center [452, 587] width 24 height 24
click at [460, 590] on button "-" at bounding box center [452, 587] width 24 height 24
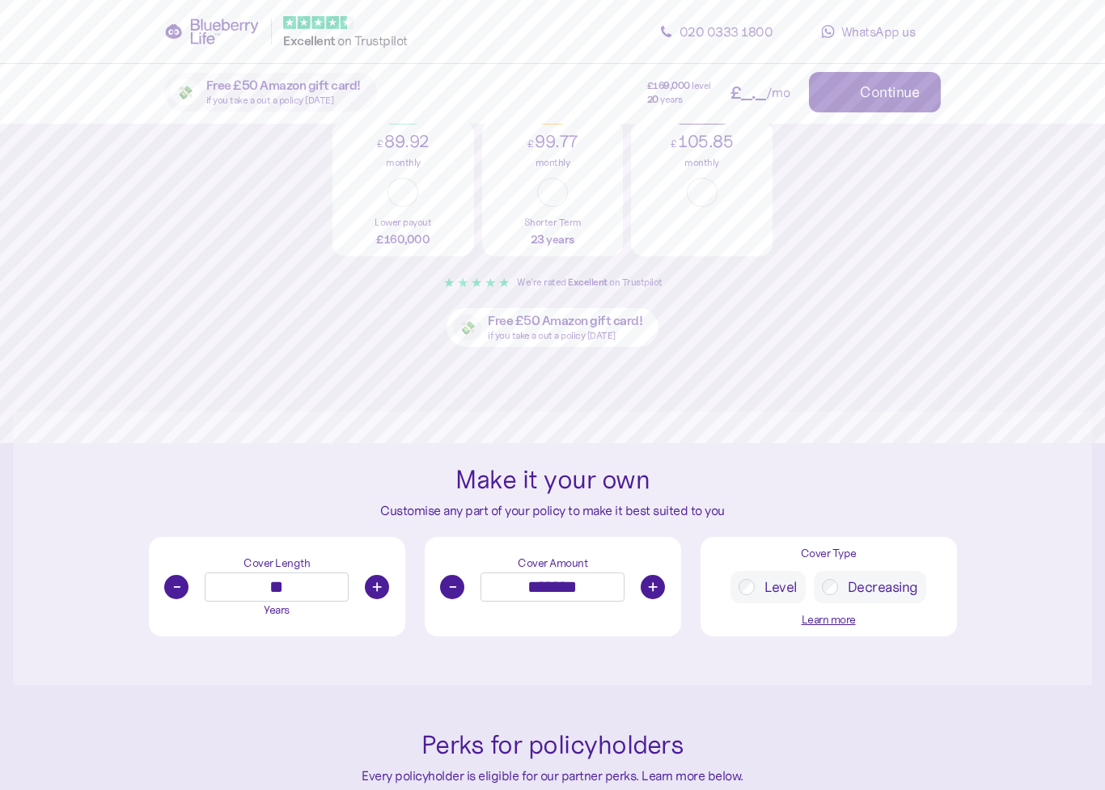
click at [460, 590] on button "-" at bounding box center [452, 587] width 24 height 24
click at [460, 589] on button "-" at bounding box center [452, 587] width 24 height 24
click at [460, 588] on button "-" at bounding box center [452, 587] width 24 height 24
click at [461, 589] on button "-" at bounding box center [452, 587] width 24 height 24
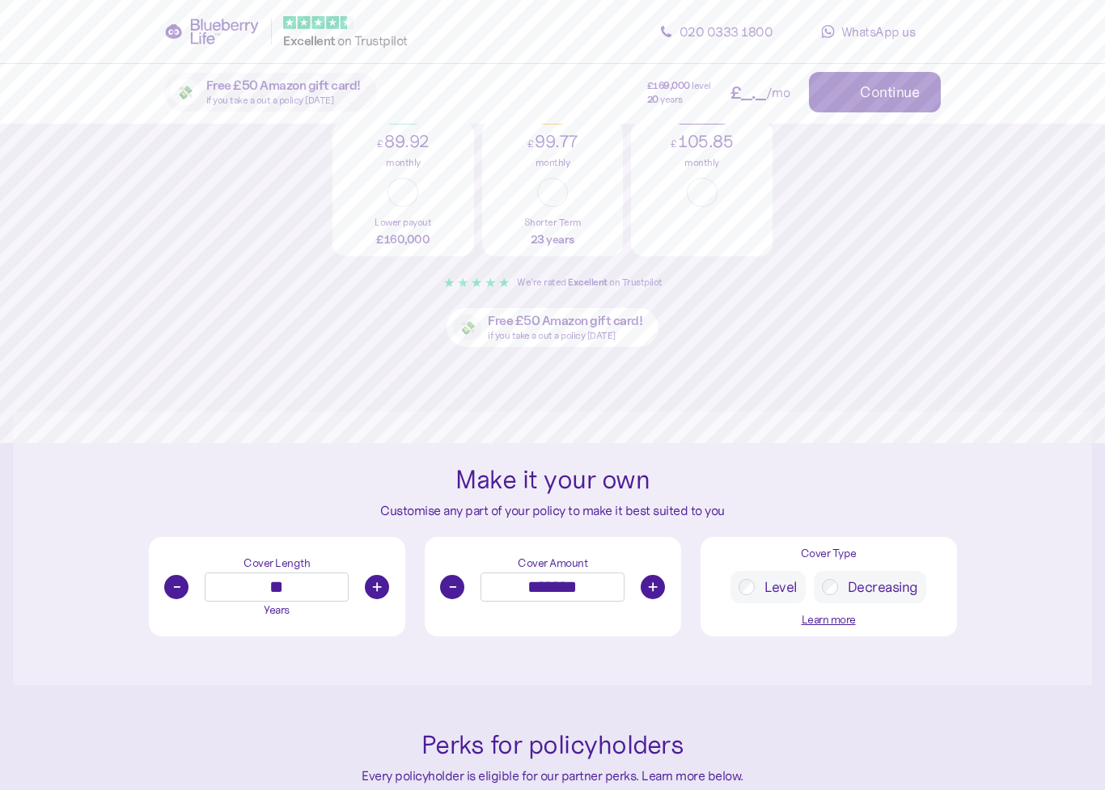
click at [460, 589] on button "-" at bounding box center [452, 587] width 24 height 24
click at [461, 589] on button "-" at bounding box center [452, 587] width 24 height 24
click at [461, 588] on button "-" at bounding box center [452, 587] width 24 height 24
click at [460, 587] on button "-" at bounding box center [452, 587] width 24 height 24
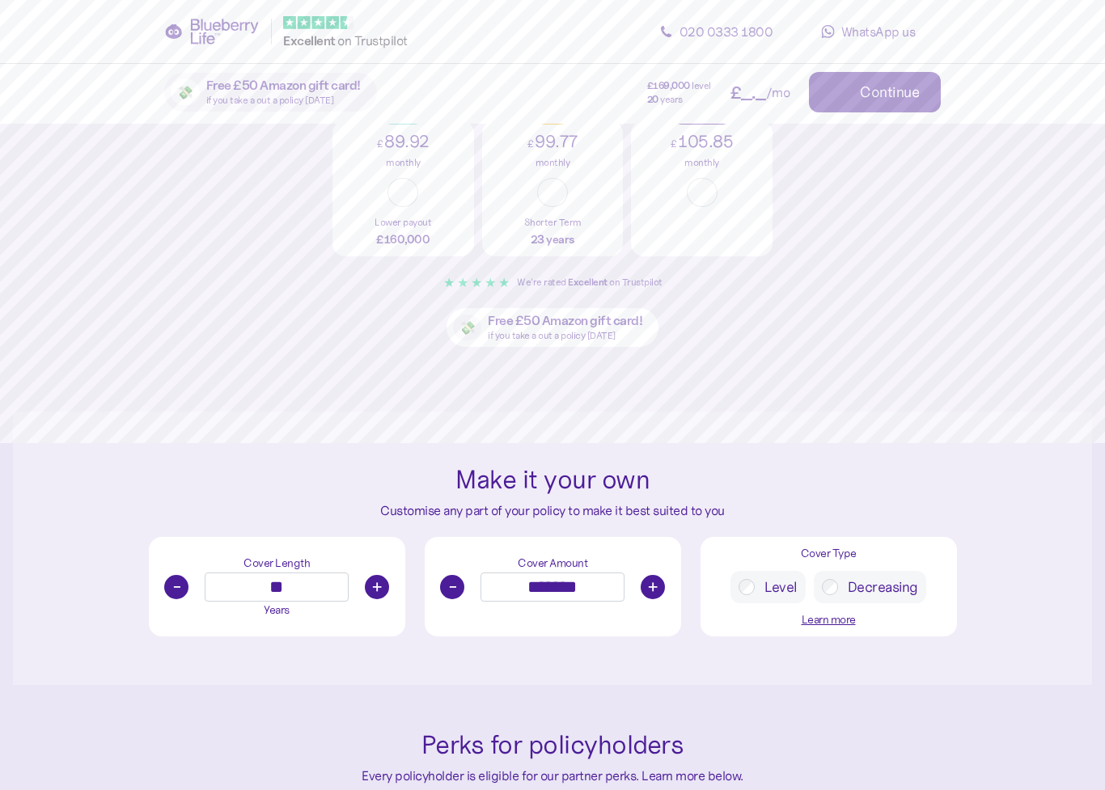
click at [462, 588] on button "-" at bounding box center [452, 587] width 24 height 24
click at [461, 591] on button "-" at bounding box center [452, 587] width 24 height 24
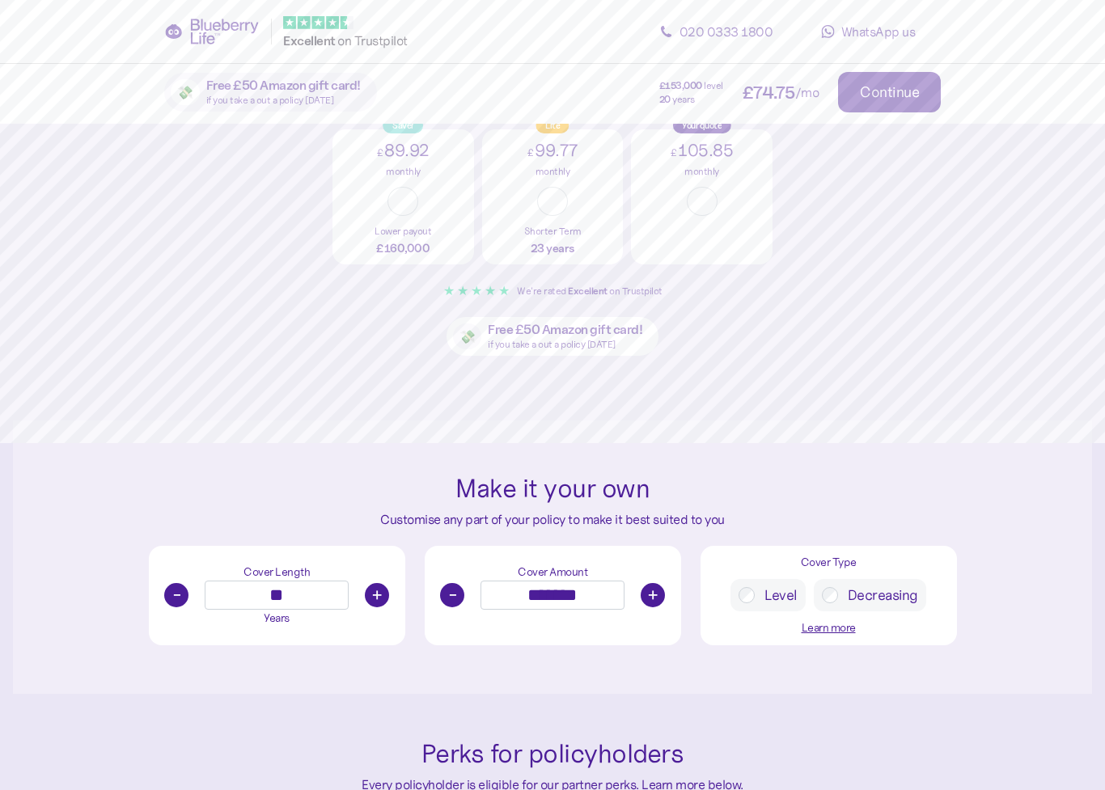
click at [458, 587] on button "-" at bounding box center [452, 595] width 24 height 24
click at [456, 590] on button "-" at bounding box center [452, 595] width 24 height 24
click at [454, 588] on button "-" at bounding box center [452, 595] width 24 height 24
type input "*******"
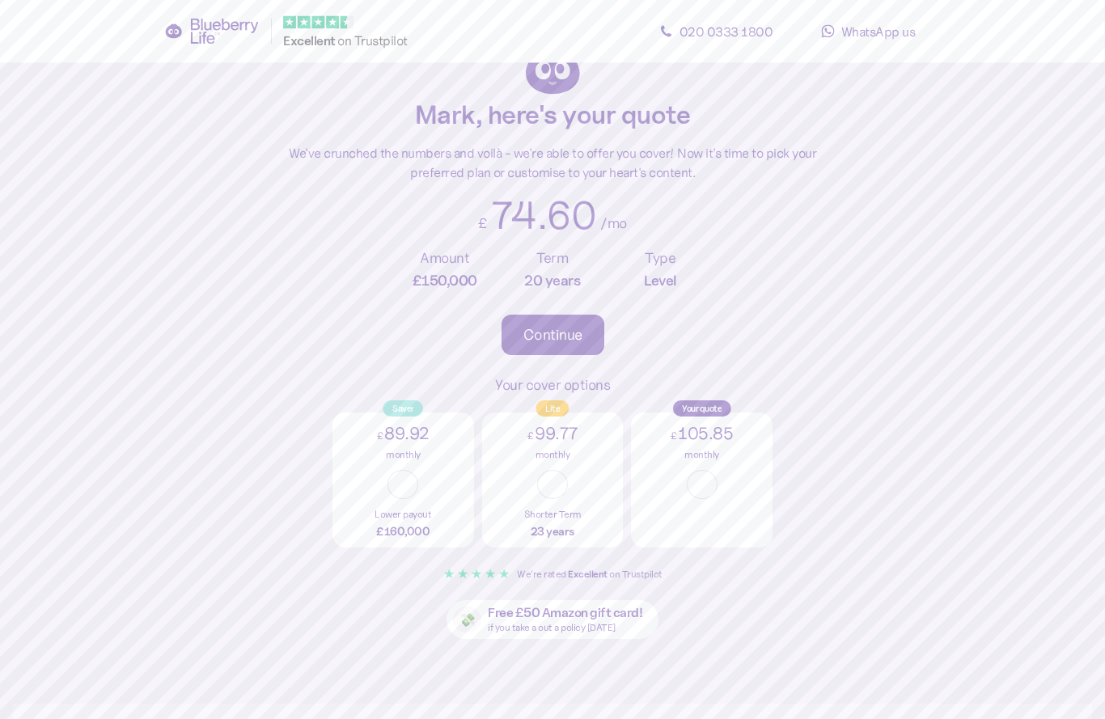
scroll to position [0, 0]
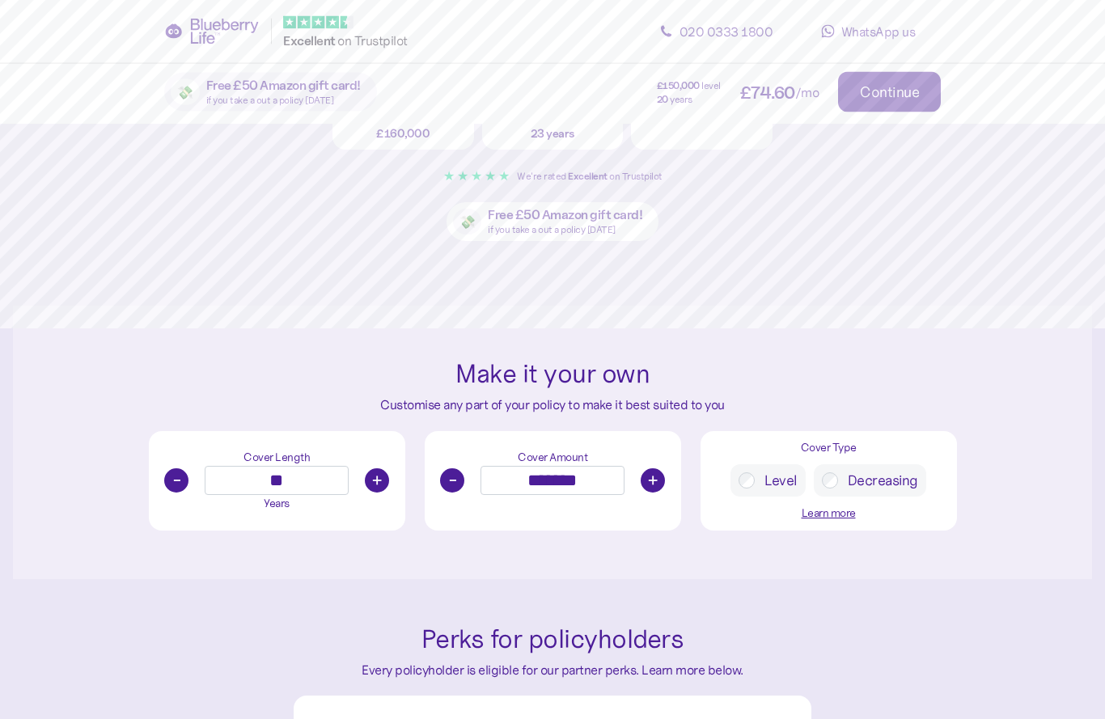
click at [839, 473] on label "Decreasing" at bounding box center [878, 481] width 80 height 16
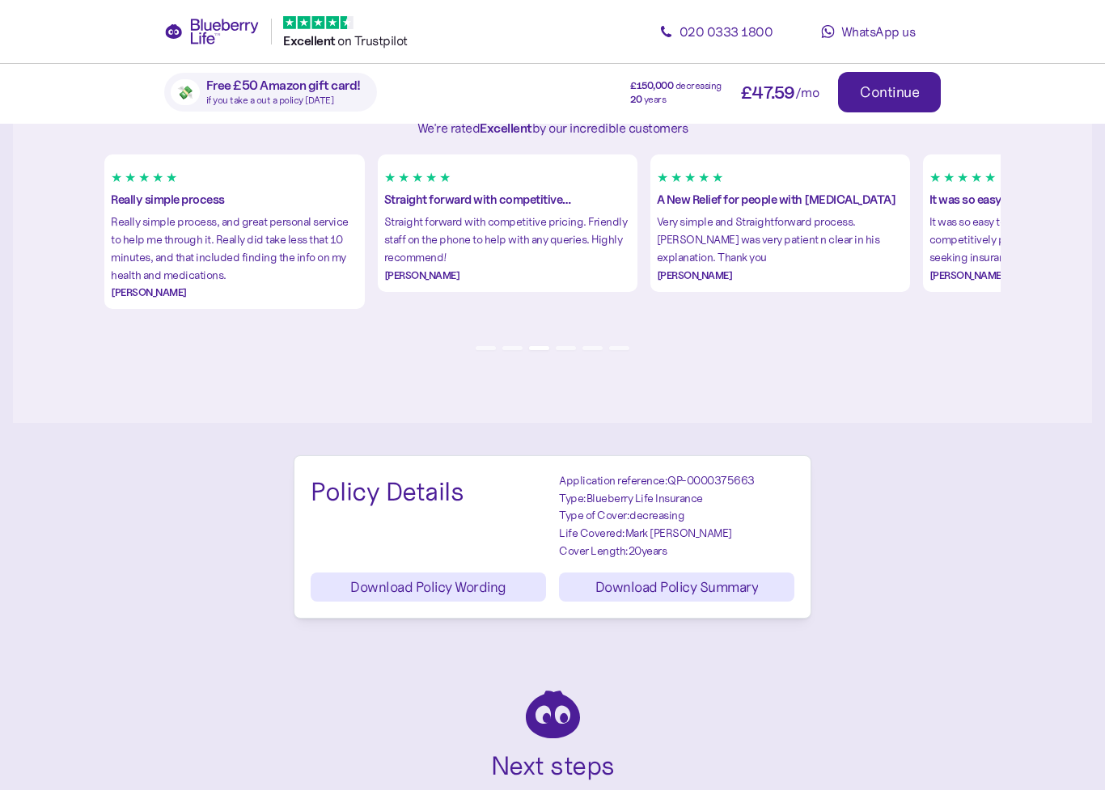
scroll to position [1663, 0]
